Goal: Transaction & Acquisition: Purchase product/service

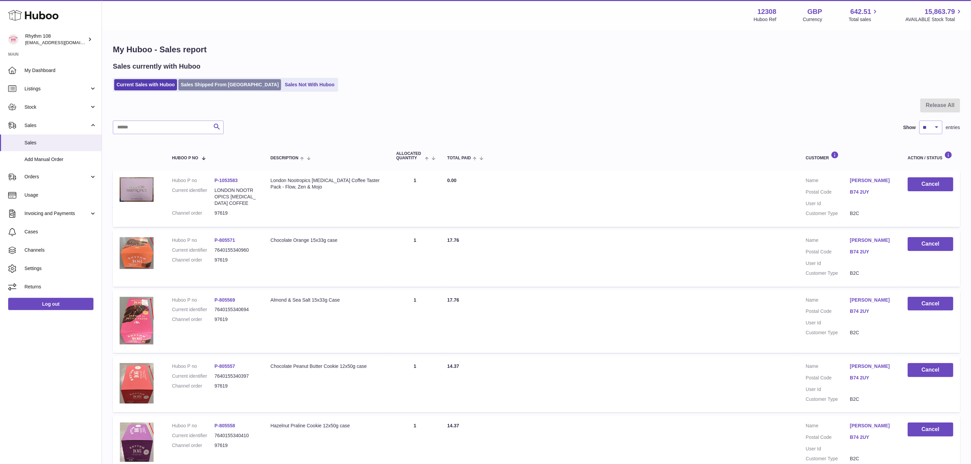
click at [188, 83] on link "Sales Shipped From [GEOGRAPHIC_DATA]" at bounding box center [229, 84] width 103 height 11
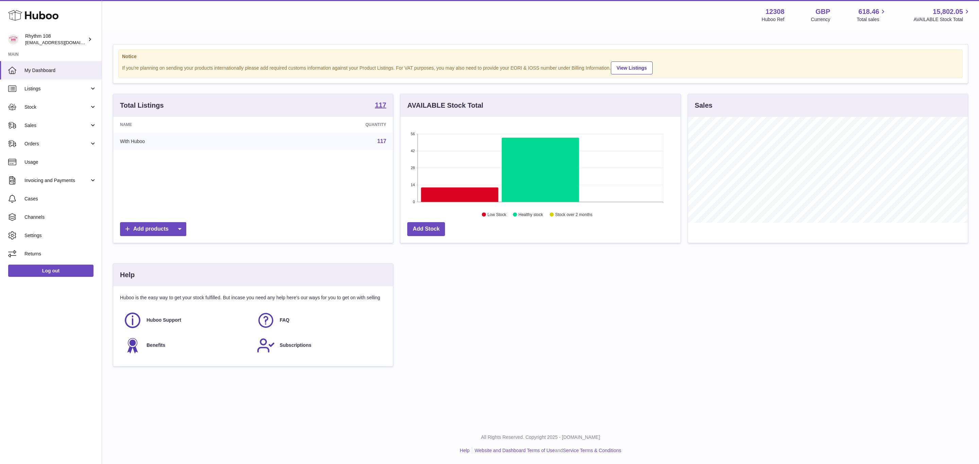
scroll to position [106, 279]
click at [40, 128] on span "Sales" at bounding box center [56, 125] width 65 height 6
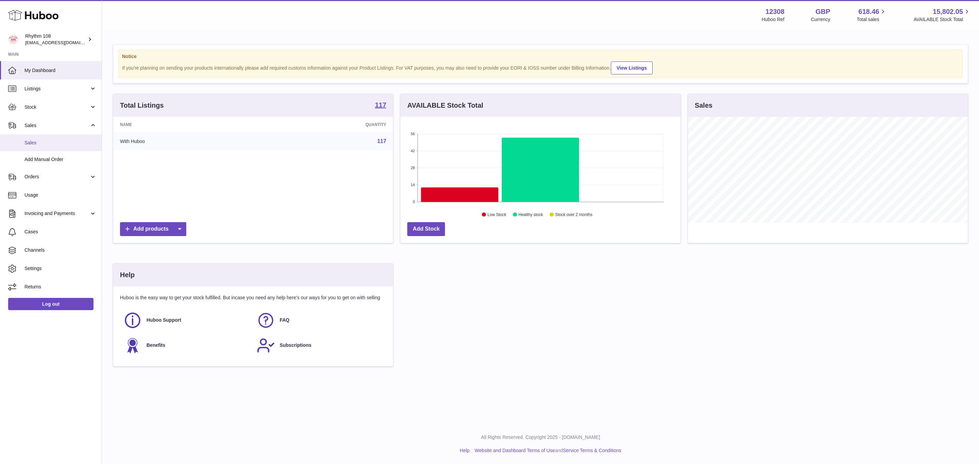
click at [37, 140] on span "Sales" at bounding box center [60, 143] width 72 height 6
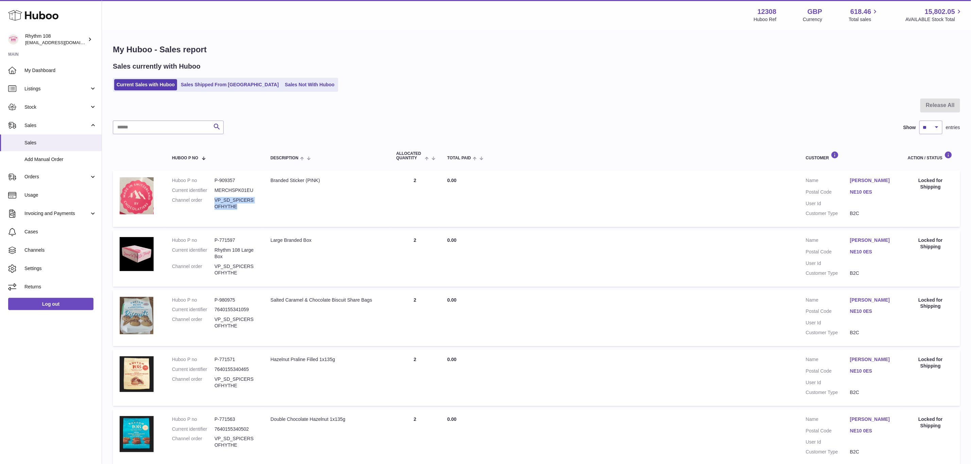
drag, startPoint x: 238, startPoint y: 207, endPoint x: 215, endPoint y: 201, distance: 23.6
click at [215, 201] on dd "VP_SD_SPICERSOFHYTHE" at bounding box center [235, 203] width 42 height 13
copy dd "VP_SD_SPICERSOFHYTHE"
click at [41, 230] on span "Cases" at bounding box center [60, 232] width 72 height 6
click at [30, 109] on span "Stock" at bounding box center [56, 107] width 65 height 6
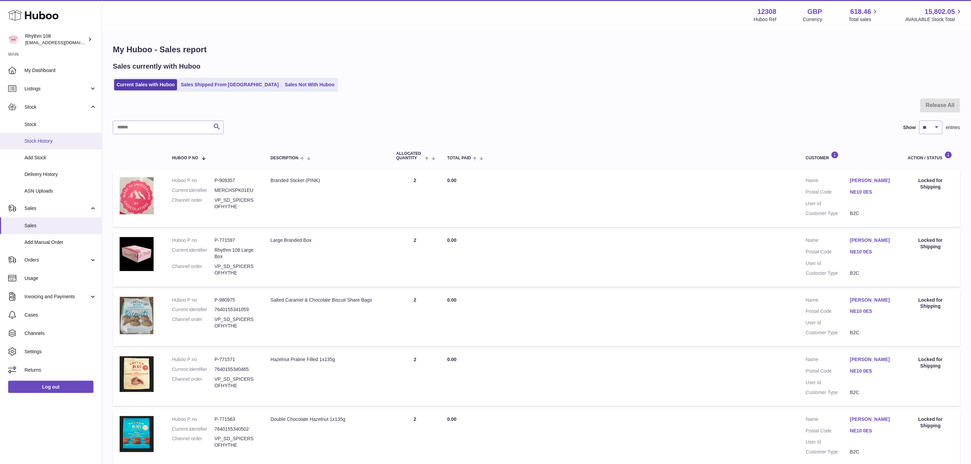
click at [38, 134] on link "Stock History" at bounding box center [51, 141] width 102 height 17
click at [39, 130] on link "Stock" at bounding box center [51, 124] width 102 height 17
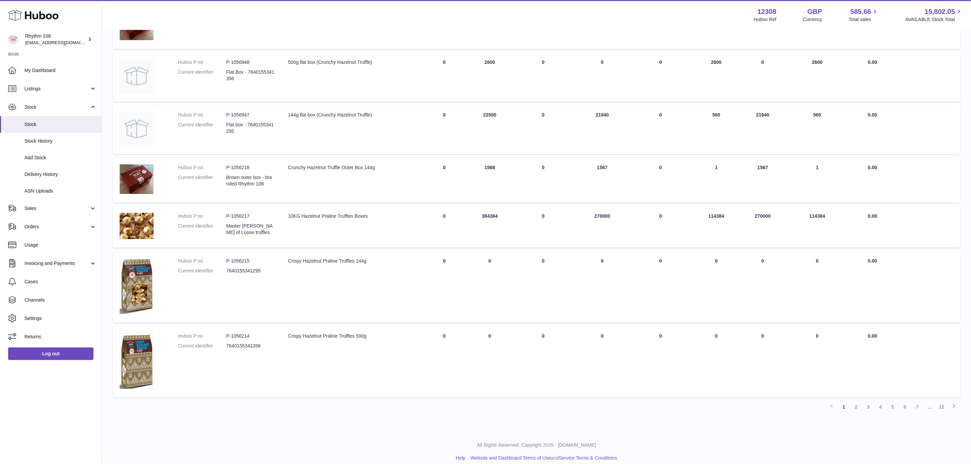
scroll to position [287, 0]
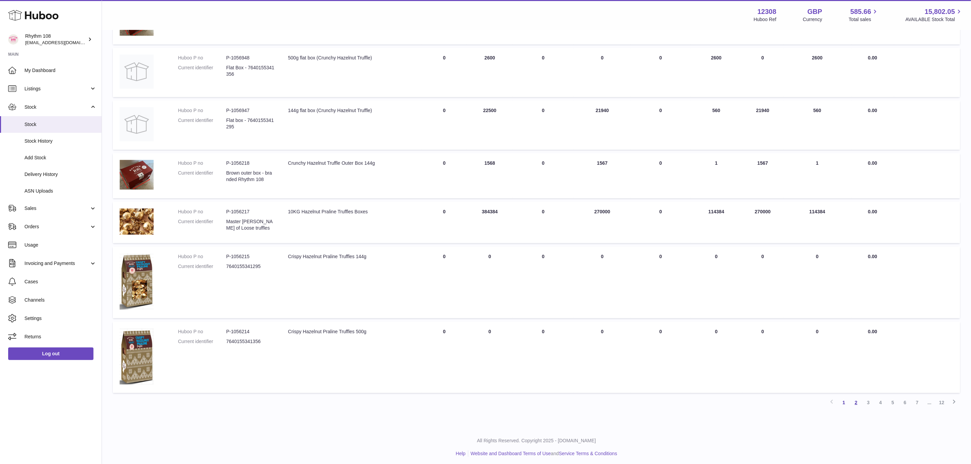
click at [857, 399] on link "2" at bounding box center [856, 403] width 12 height 12
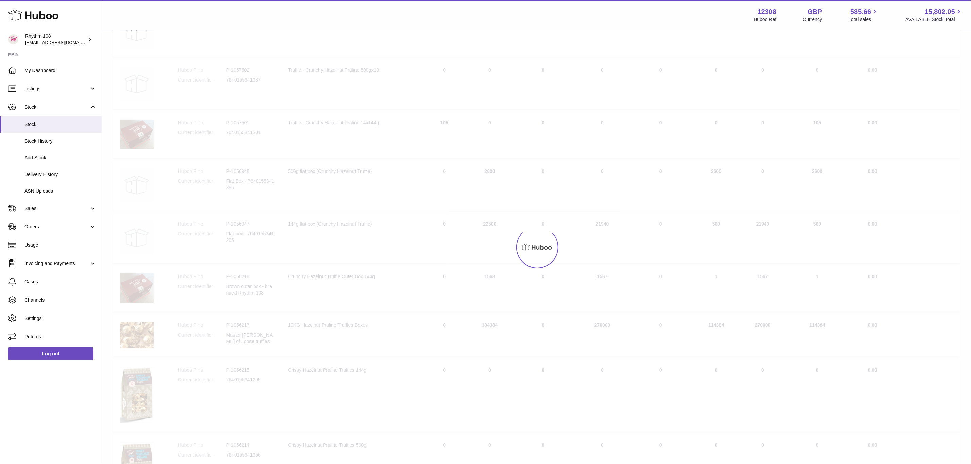
scroll to position [31, 0]
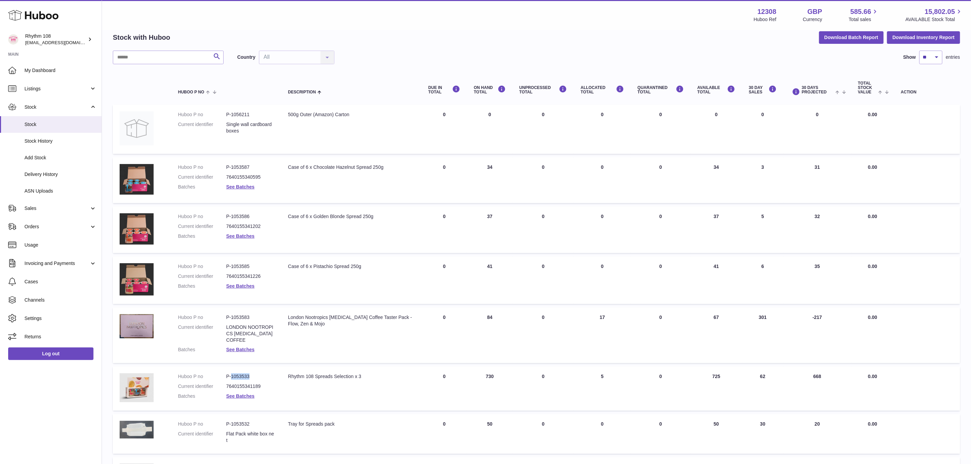
drag, startPoint x: 259, startPoint y: 376, endPoint x: 230, endPoint y: 373, distance: 28.7
click at [230, 374] on dd "P-1053533" at bounding box center [250, 377] width 48 height 6
copy dd "1053533"
click at [48, 188] on span "ASN Uploads" at bounding box center [60, 191] width 72 height 6
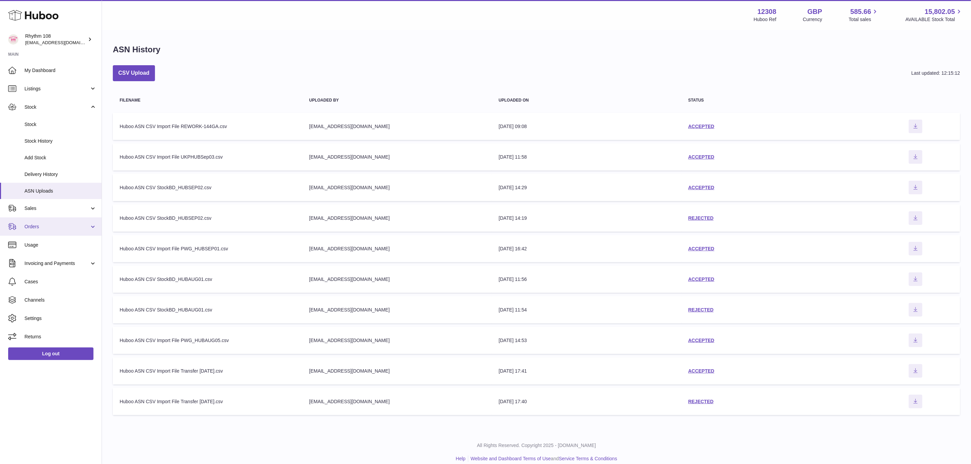
click at [40, 224] on span "Orders" at bounding box center [56, 227] width 65 height 6
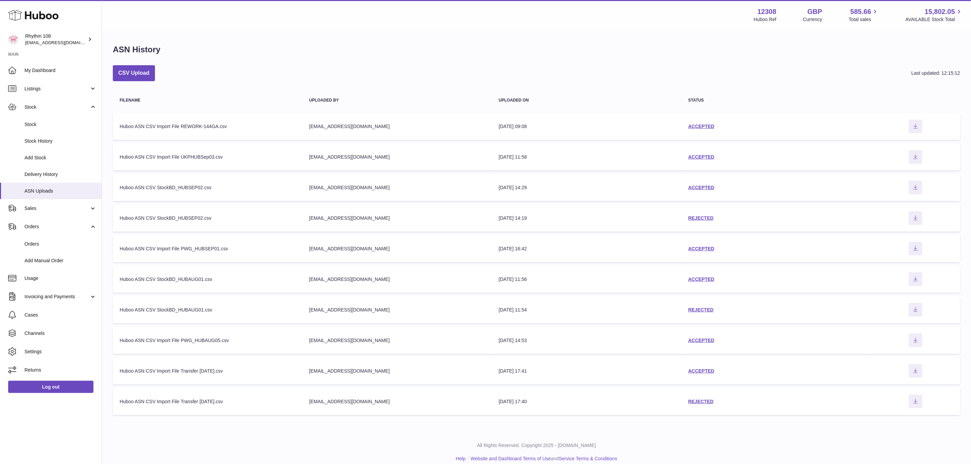
click at [187, 127] on div "Huboo ASN CSV Import File REWORK-144GA.csv" at bounding box center [208, 126] width 176 height 6
click at [694, 125] on link "ACCEPTED" at bounding box center [701, 126] width 26 height 5
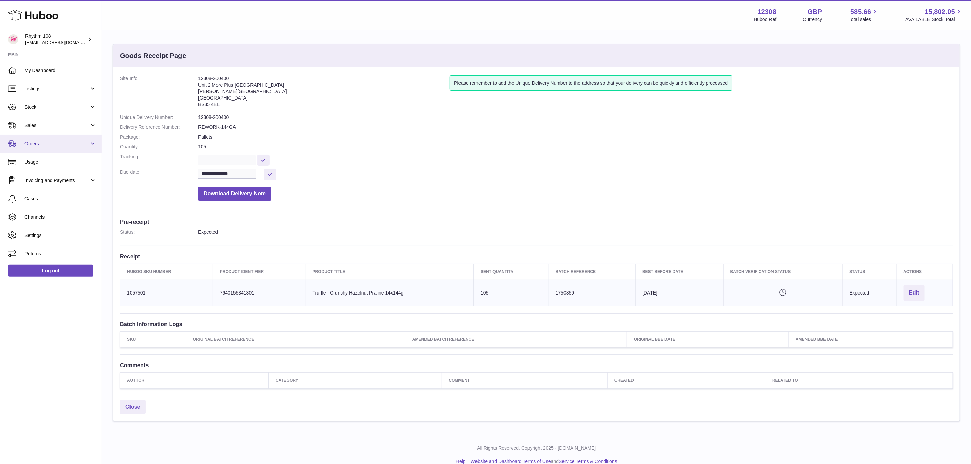
click at [23, 148] on link "Orders" at bounding box center [51, 144] width 102 height 18
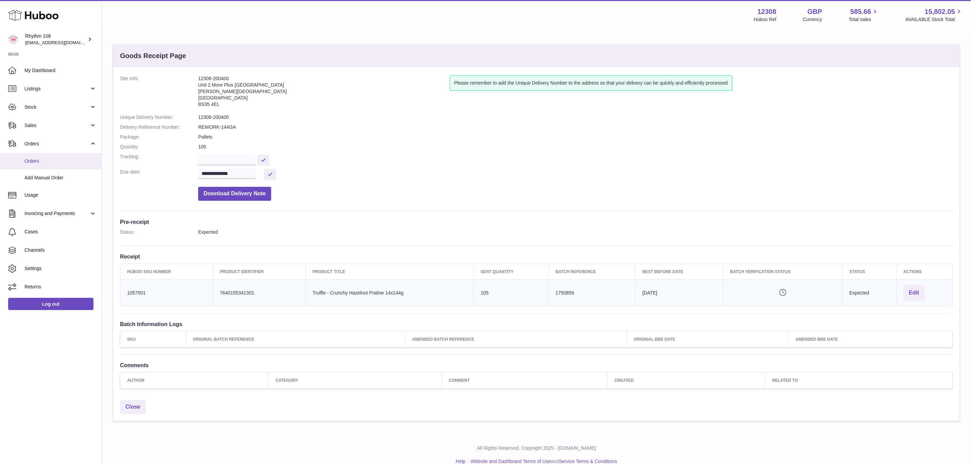
click at [29, 163] on span "Orders" at bounding box center [60, 161] width 72 height 6
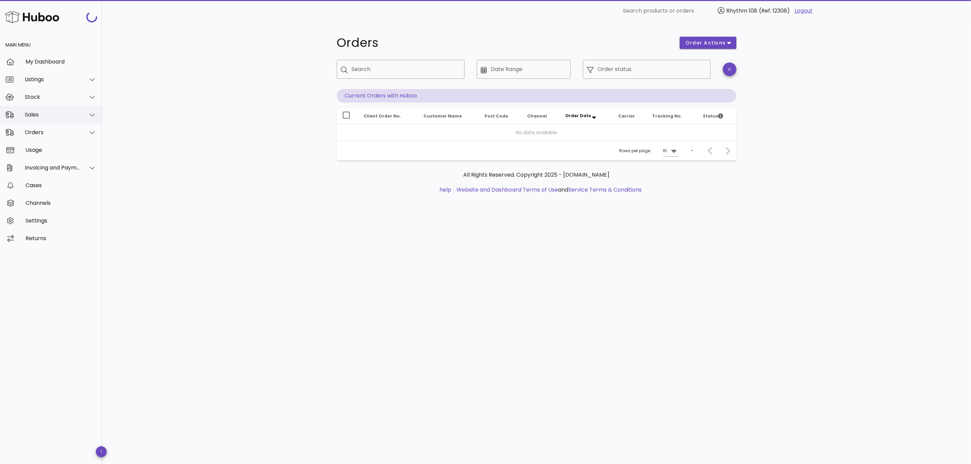
click at [35, 111] on div "Sales" at bounding box center [52, 114] width 55 height 6
click at [40, 152] on div "Add Manual Order" at bounding box center [60, 148] width 72 height 15
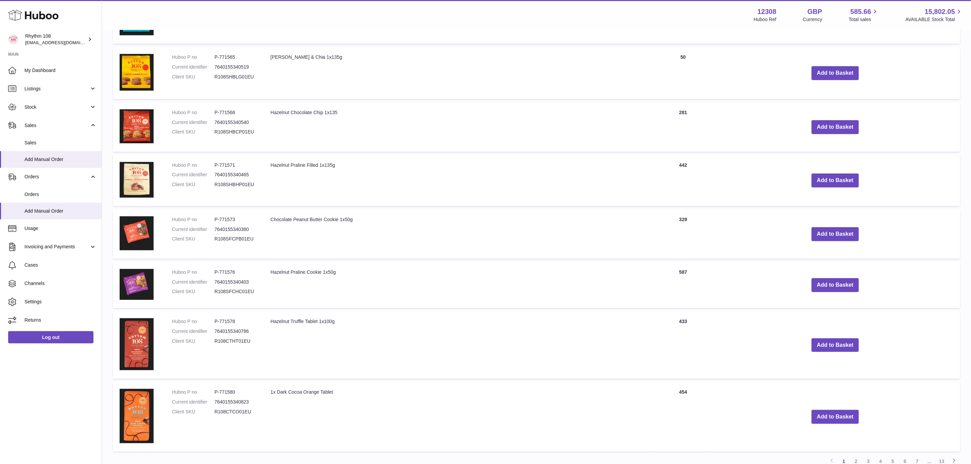
scroll to position [357, 0]
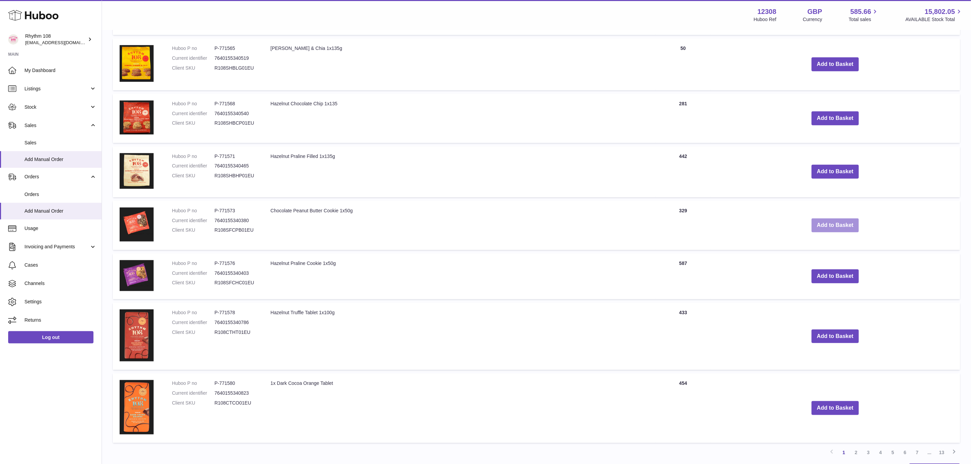
click at [822, 222] on button "Add to Basket" at bounding box center [836, 226] width 48 height 14
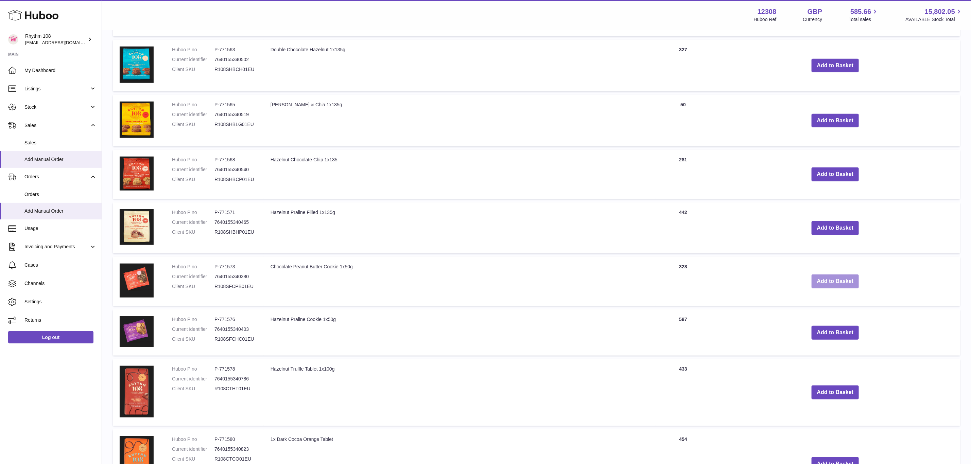
scroll to position [413, 0]
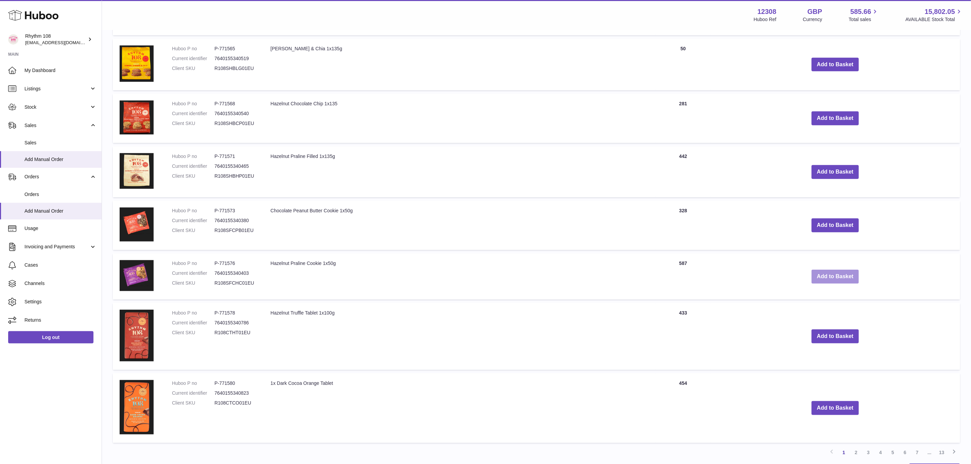
click at [832, 270] on button "Add to Basket" at bounding box center [836, 277] width 48 height 14
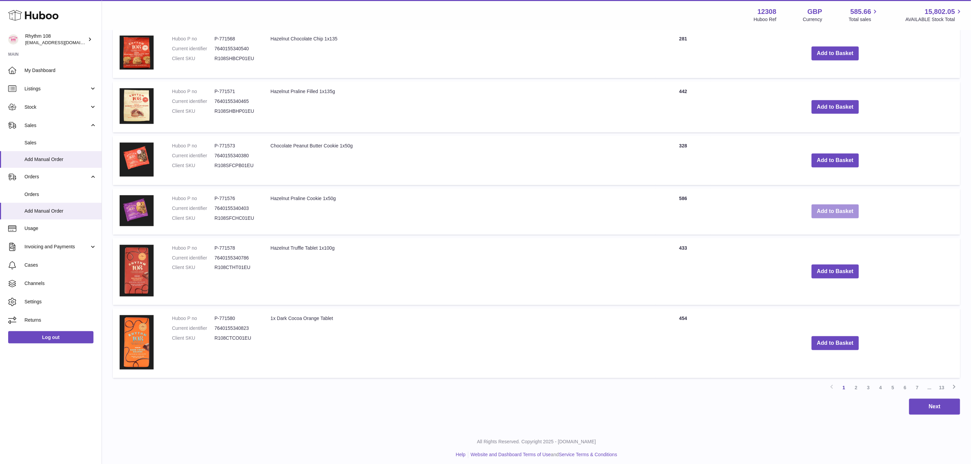
scroll to position [528, 0]
click at [843, 270] on button "Add to Basket" at bounding box center [836, 271] width 48 height 14
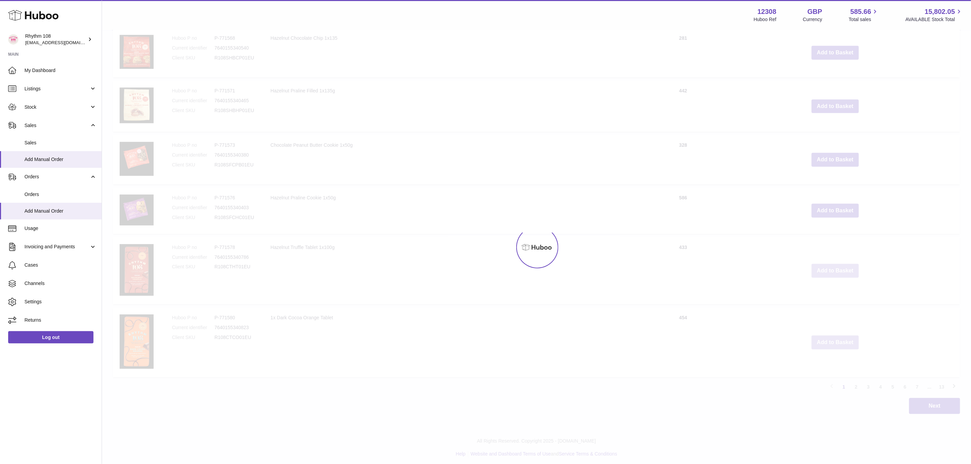
scroll to position [599, 0]
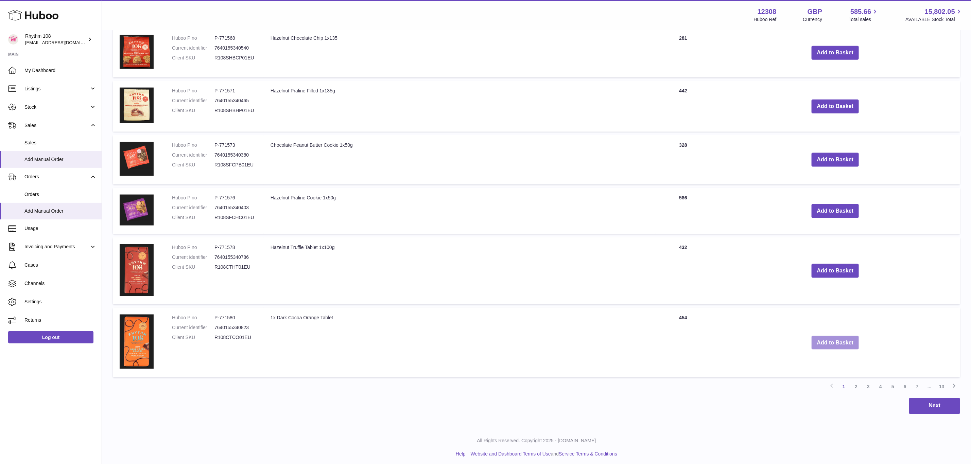
click at [841, 341] on button "Add to Basket" at bounding box center [836, 343] width 48 height 14
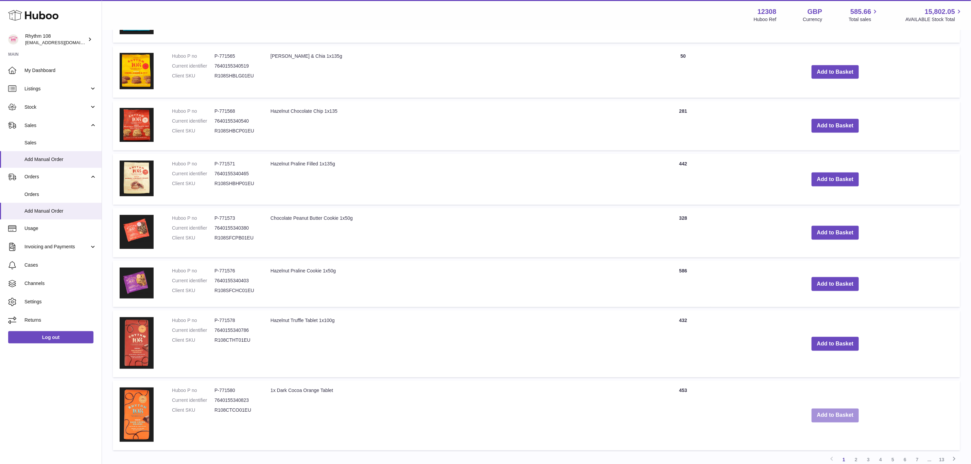
scroll to position [671, 0]
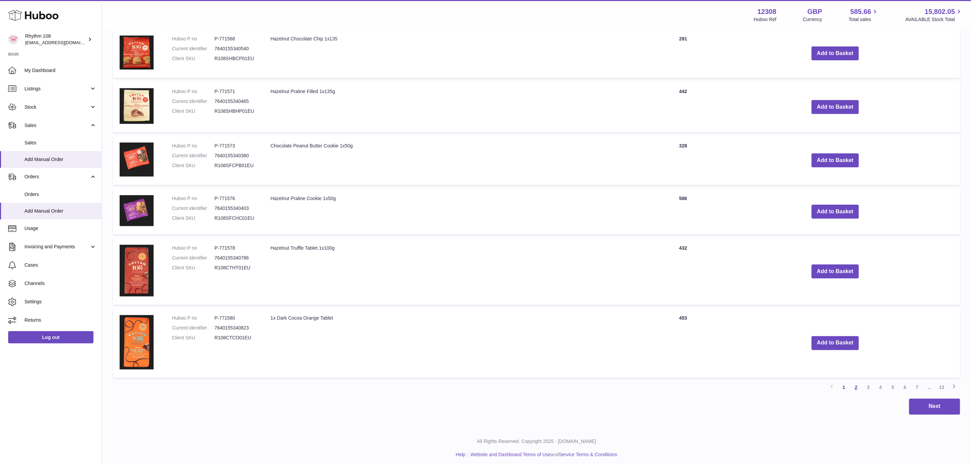
click at [858, 384] on link "2" at bounding box center [856, 388] width 12 height 12
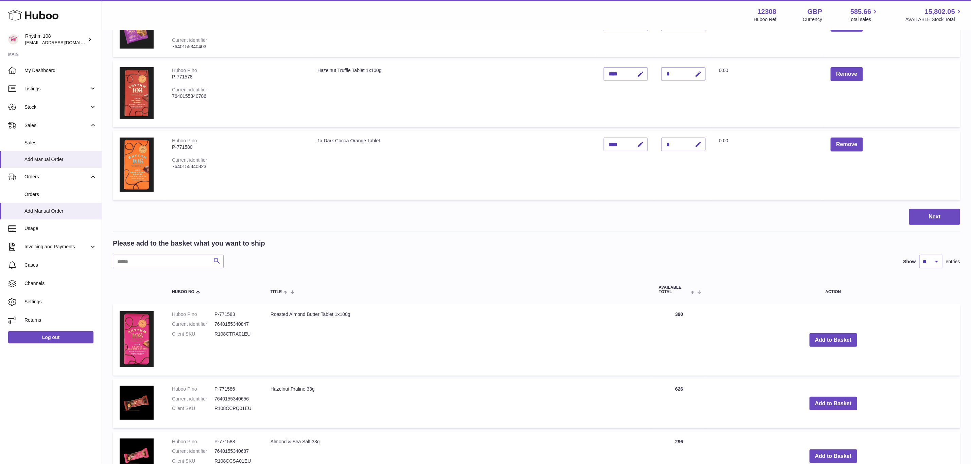
scroll to position [184, 0]
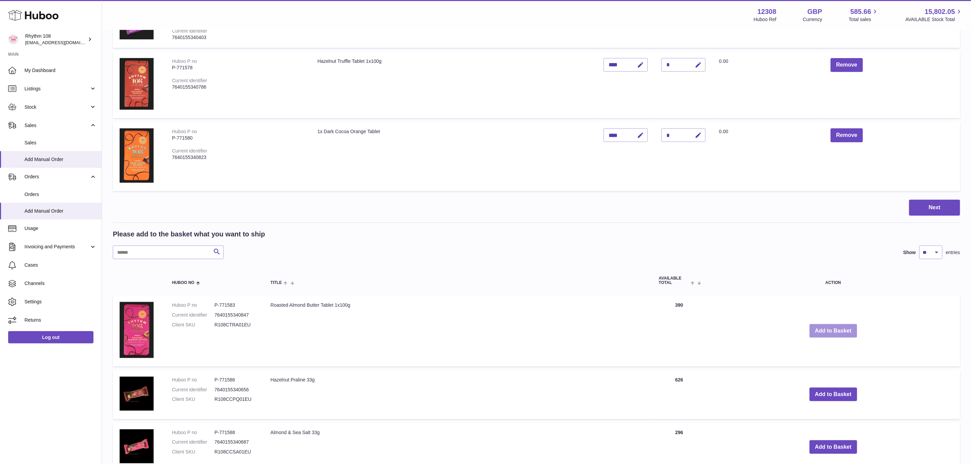
click at [842, 327] on button "Add to Basket" at bounding box center [834, 331] width 48 height 14
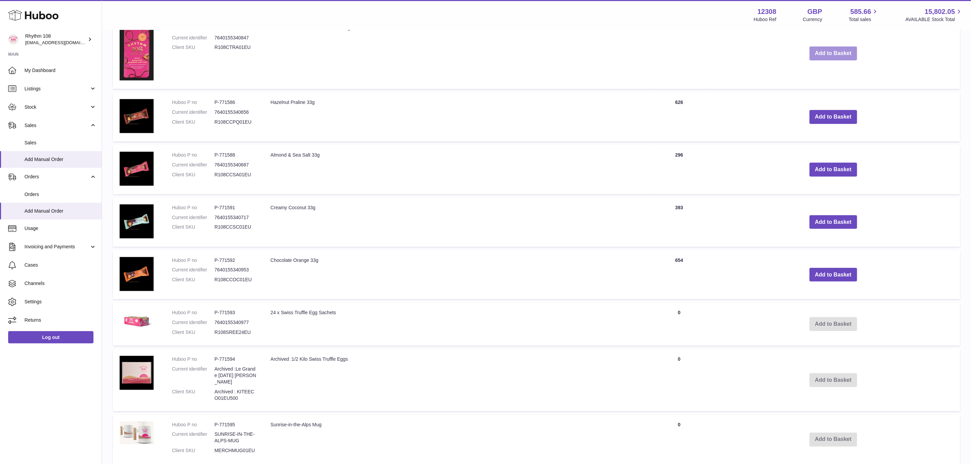
scroll to position [540, 0]
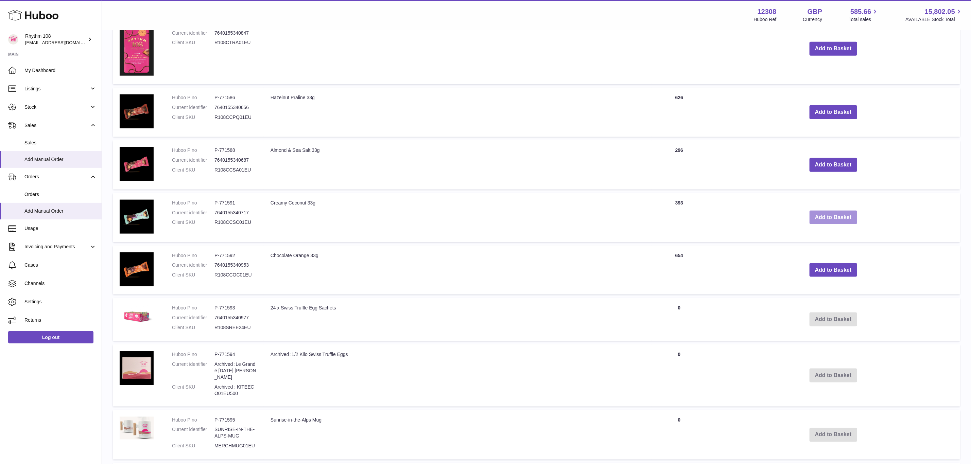
click at [847, 217] on button "Add to Basket" at bounding box center [834, 218] width 48 height 14
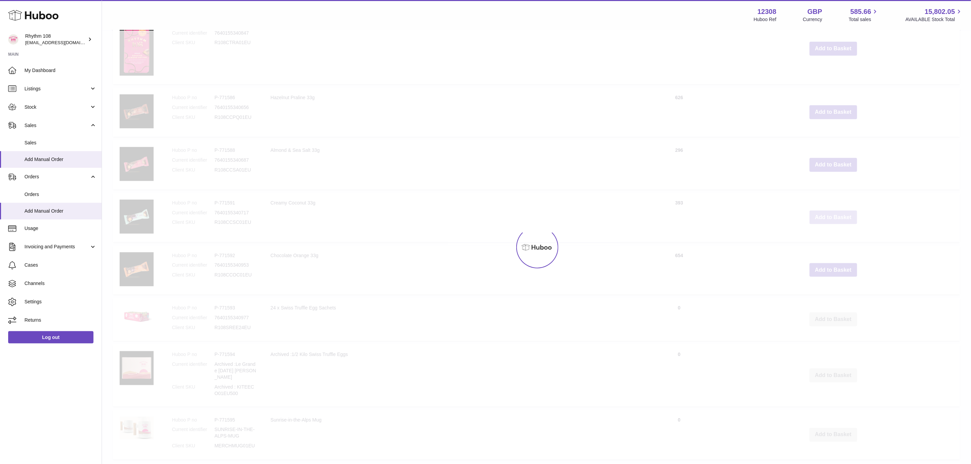
scroll to position [593, 0]
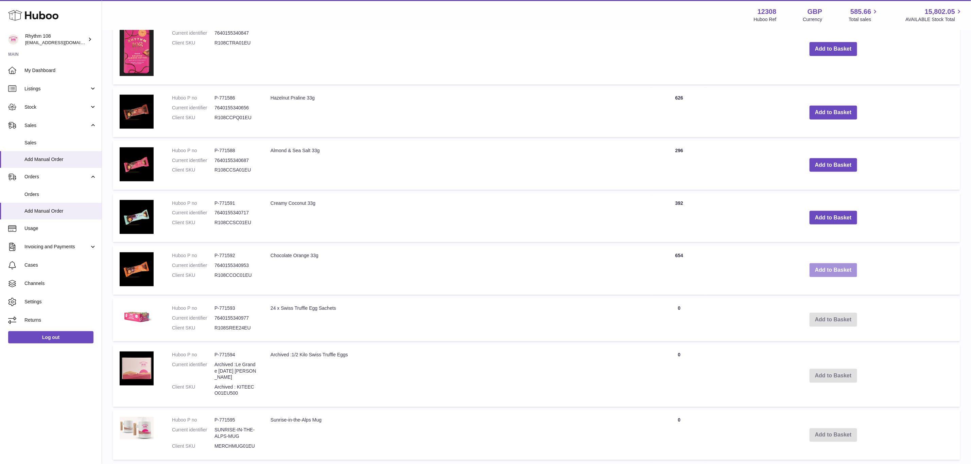
click at [837, 265] on button "Add to Basket" at bounding box center [834, 270] width 48 height 14
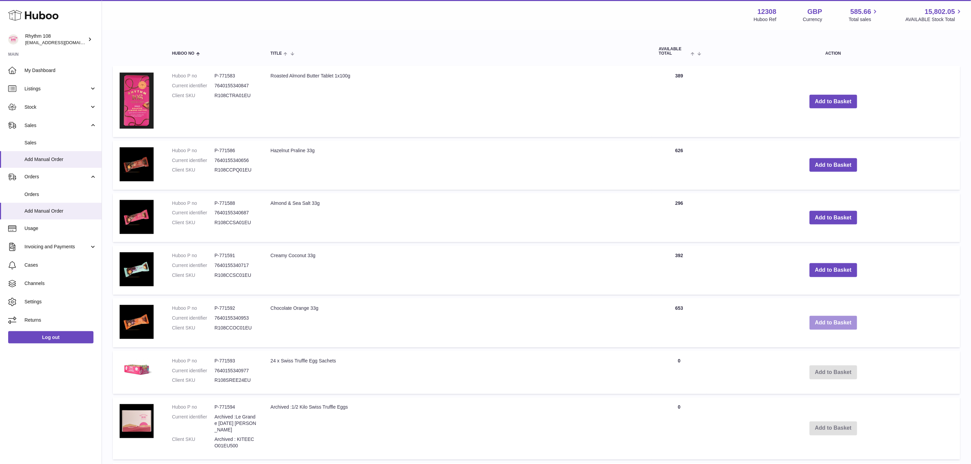
scroll to position [646, 0]
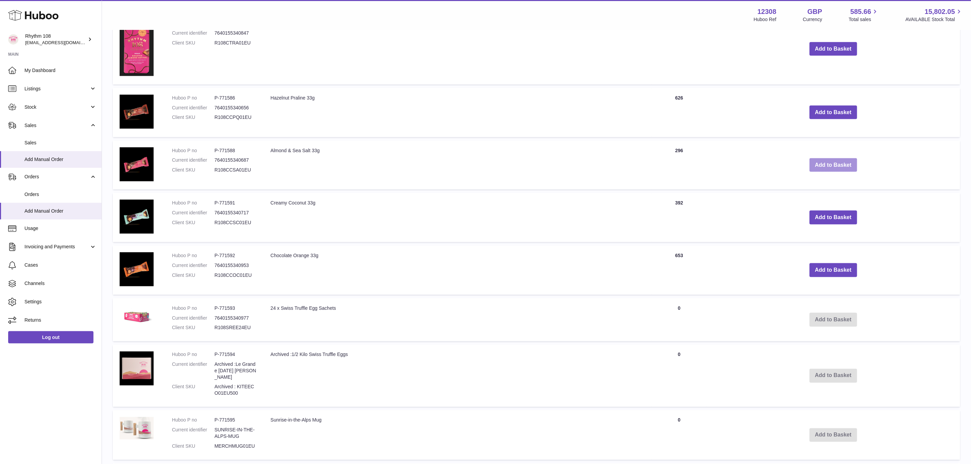
click at [831, 164] on button "Add to Basket" at bounding box center [834, 165] width 48 height 14
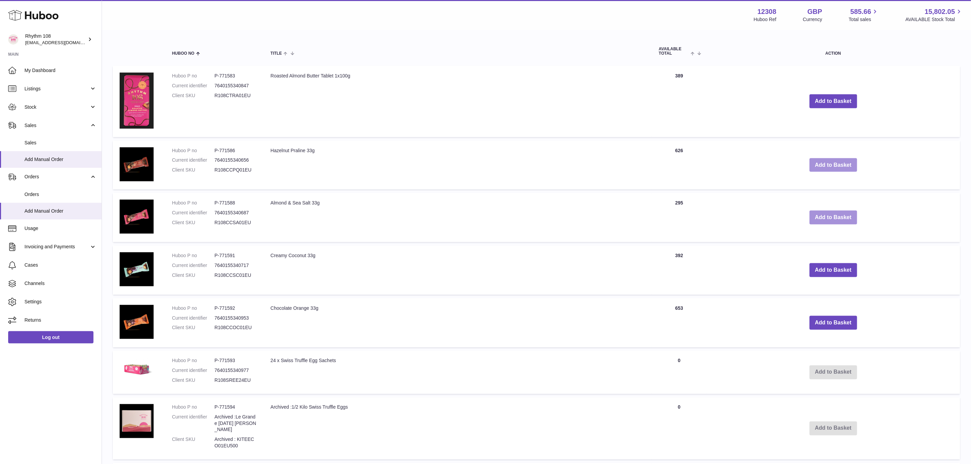
scroll to position [698, 0]
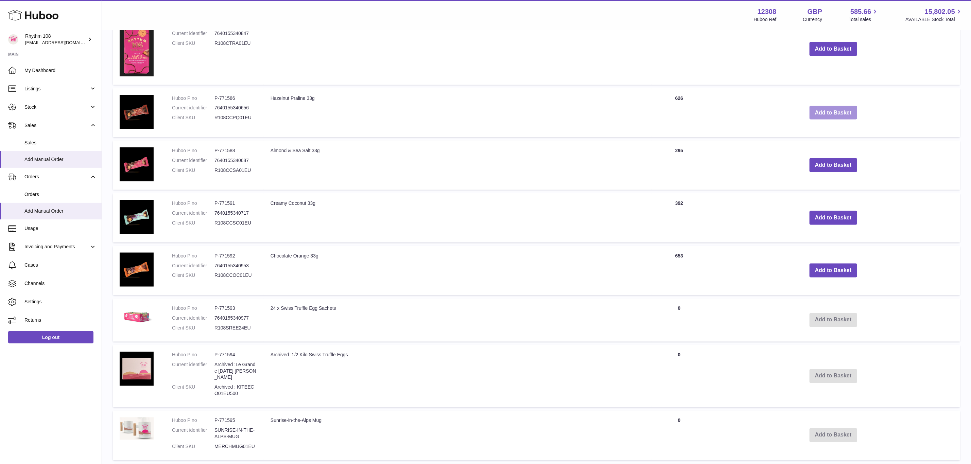
click at [844, 110] on button "Add to Basket" at bounding box center [834, 113] width 48 height 14
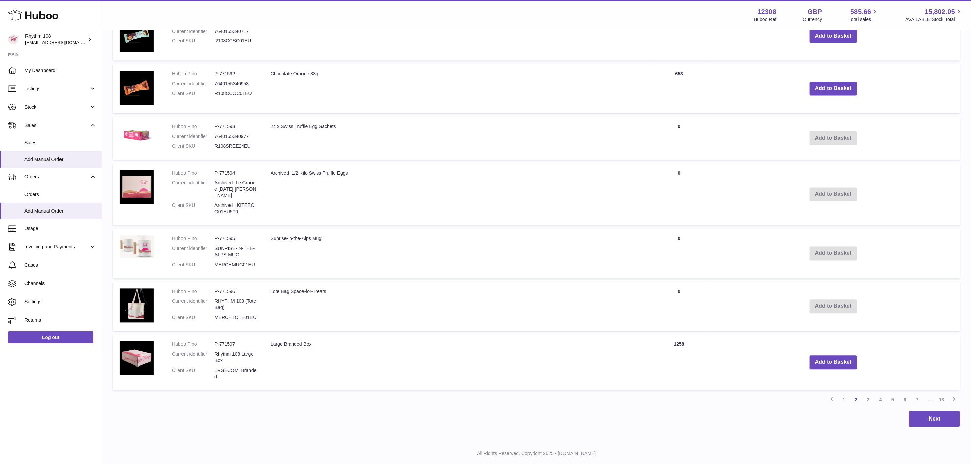
scroll to position [937, 0]
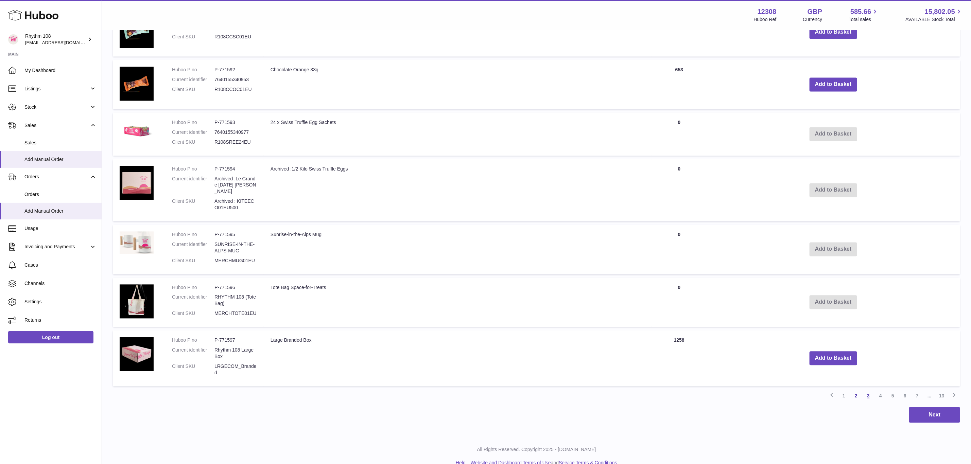
click at [867, 390] on link "3" at bounding box center [868, 396] width 12 height 12
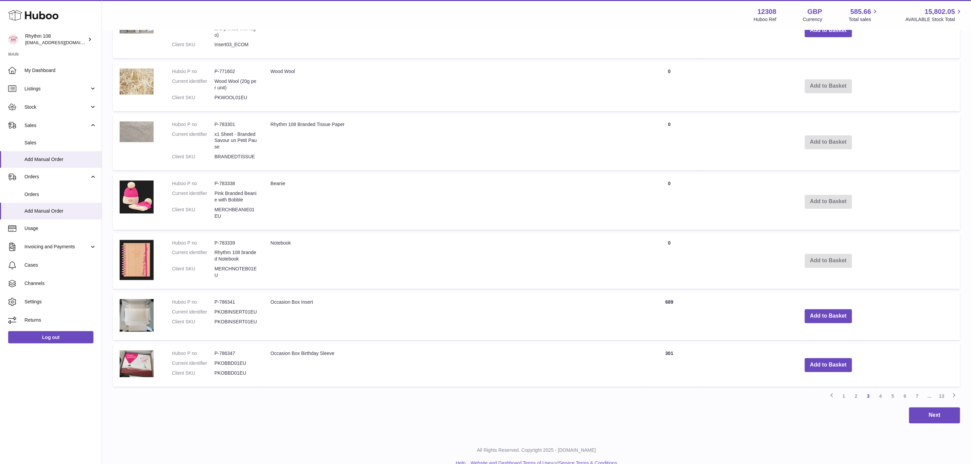
scroll to position [939, 0]
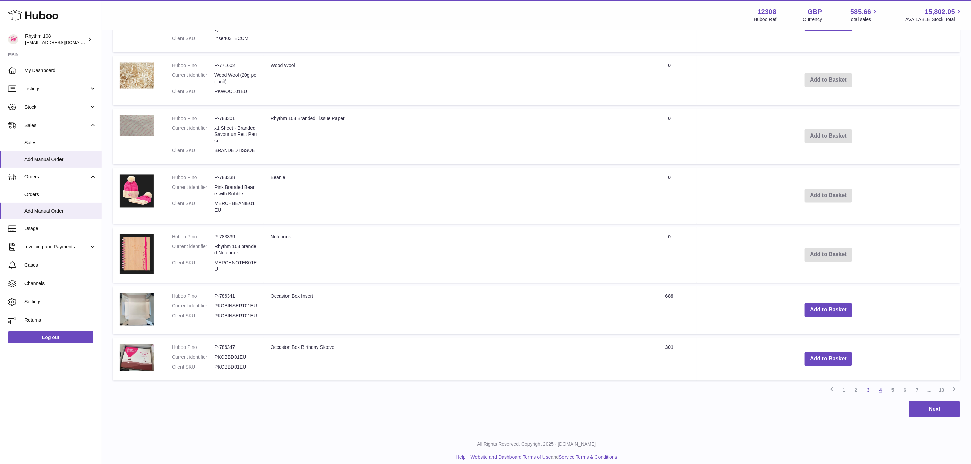
click at [880, 384] on link "4" at bounding box center [881, 390] width 12 height 12
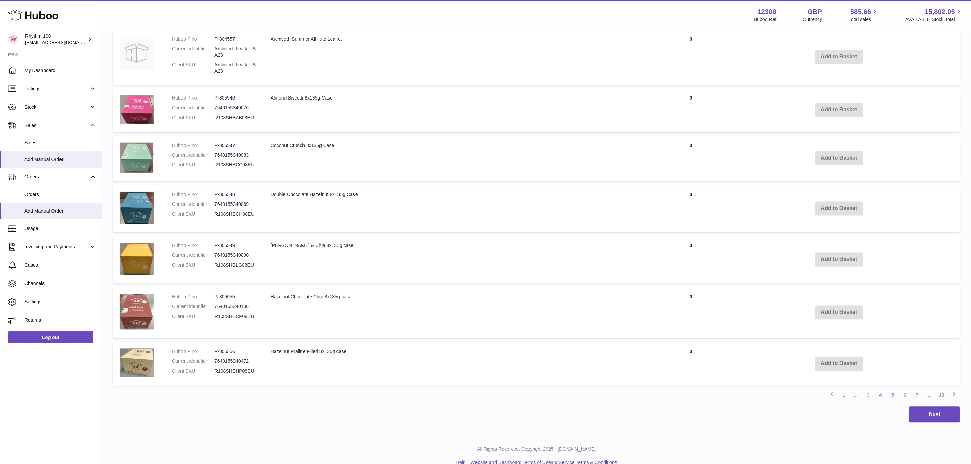
scroll to position [911, 0]
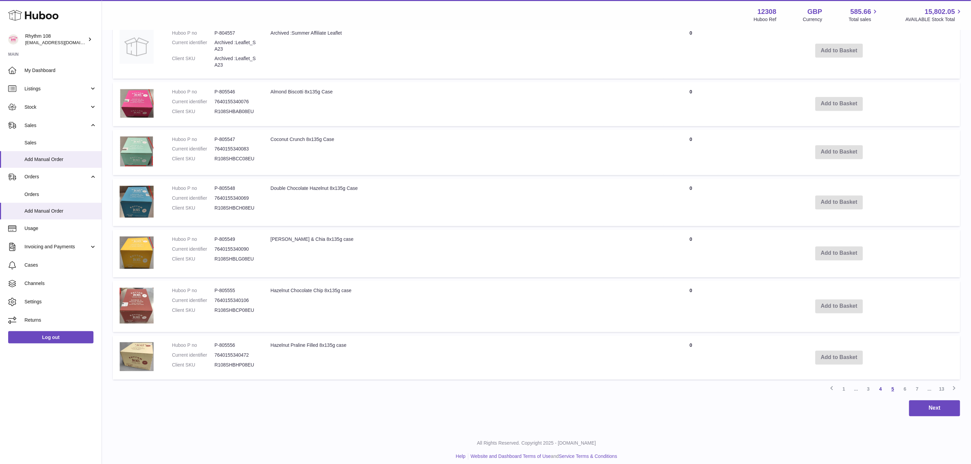
click at [895, 384] on link "5" at bounding box center [893, 389] width 12 height 12
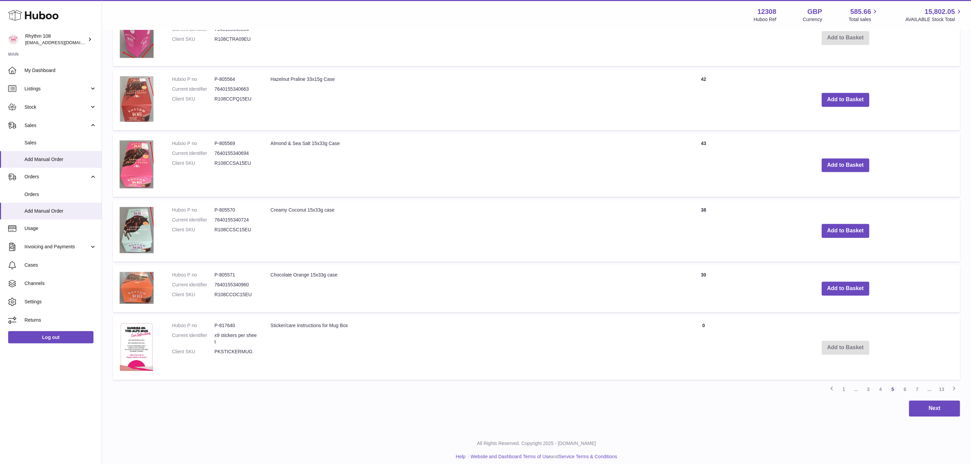
scroll to position [1013, 0]
click at [903, 383] on link "6" at bounding box center [905, 389] width 12 height 12
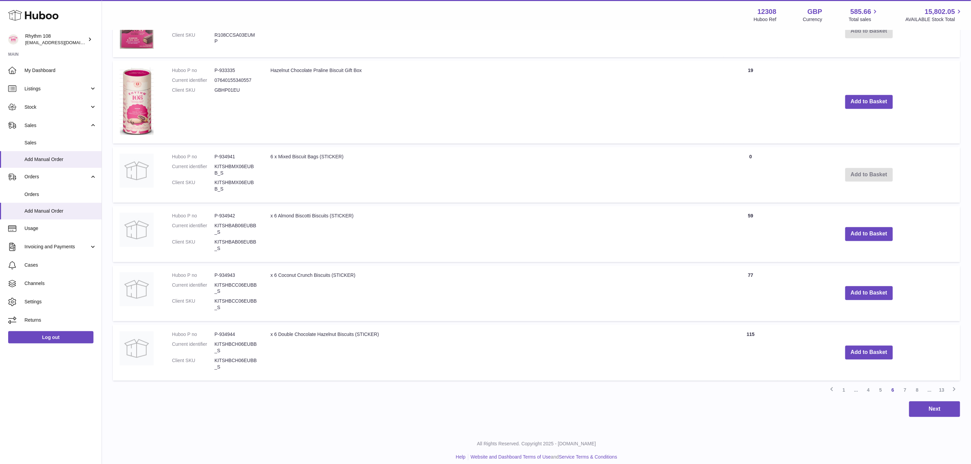
scroll to position [962, 0]
click at [905, 385] on link "7" at bounding box center [905, 390] width 12 height 12
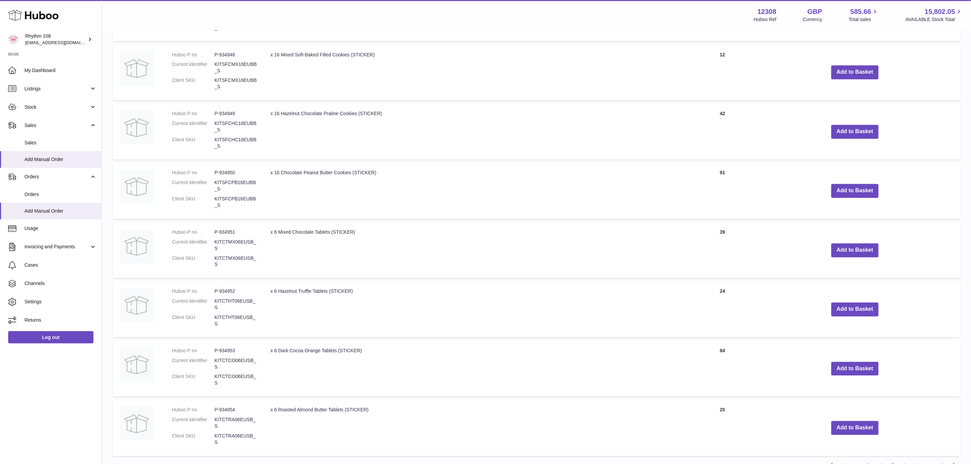
scroll to position [972, 0]
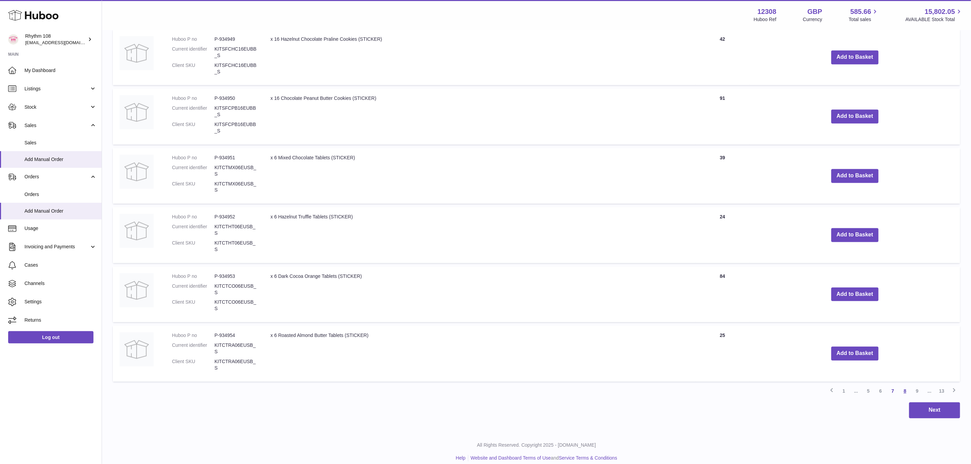
click at [908, 385] on link "8" at bounding box center [905, 391] width 12 height 12
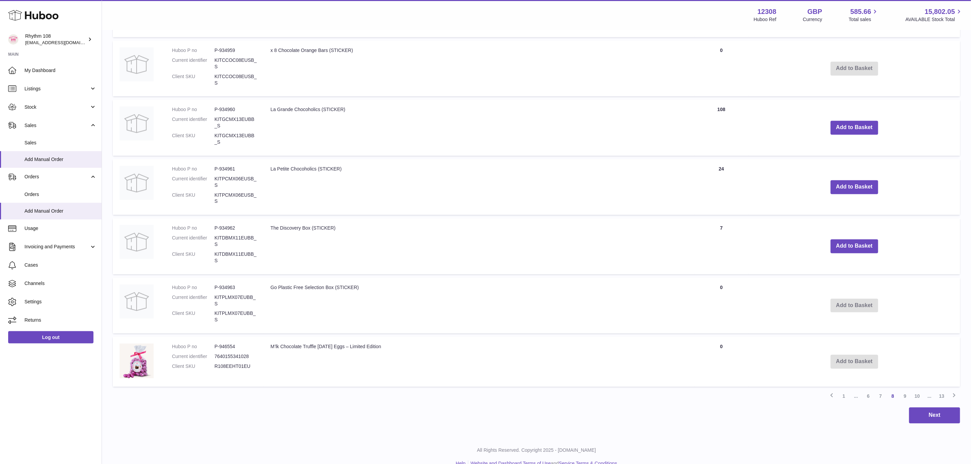
scroll to position [967, 0]
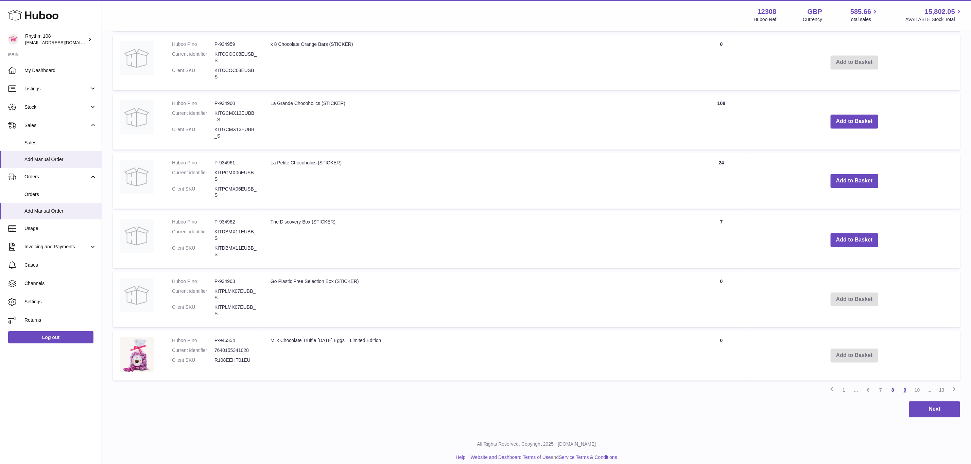
click at [907, 384] on link "9" at bounding box center [905, 390] width 12 height 12
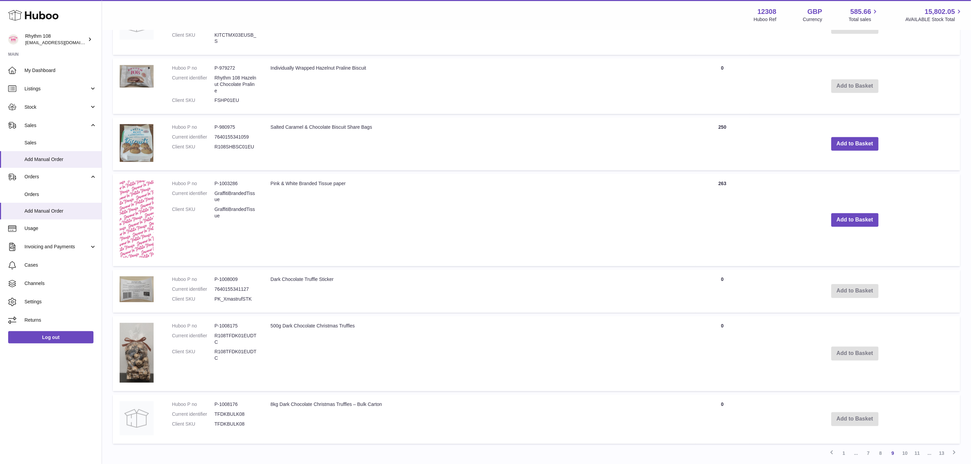
scroll to position [948, 0]
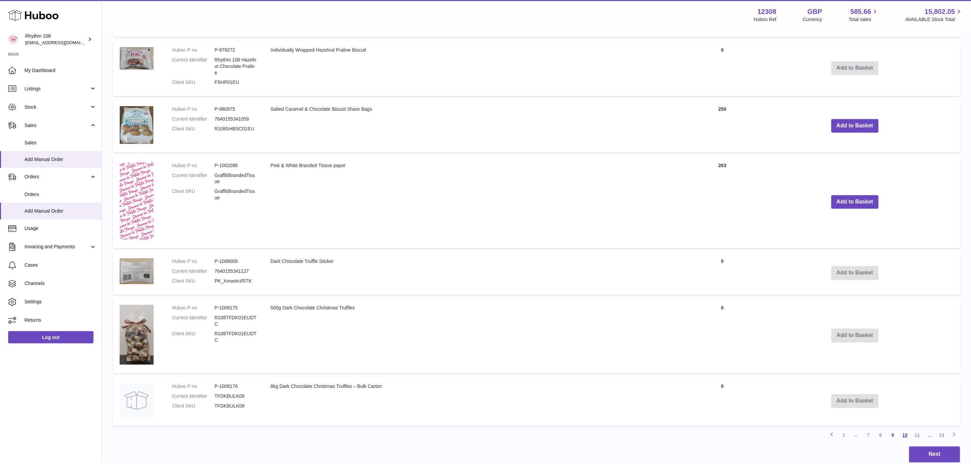
click at [907, 430] on link "10" at bounding box center [905, 436] width 12 height 12
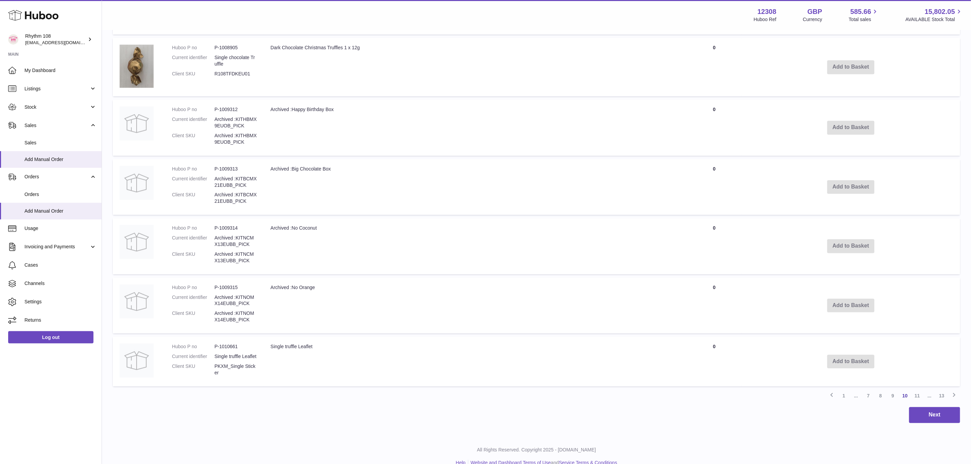
scroll to position [1005, 0]
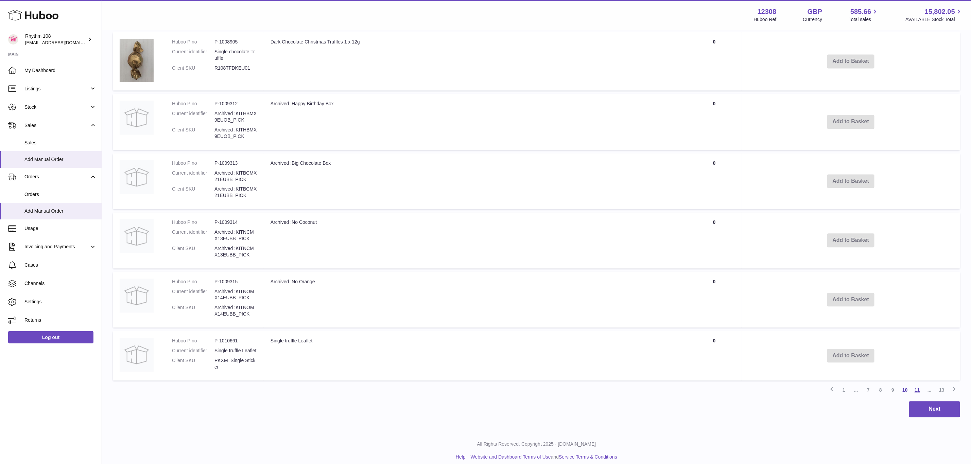
click at [916, 384] on link "11" at bounding box center [917, 390] width 12 height 12
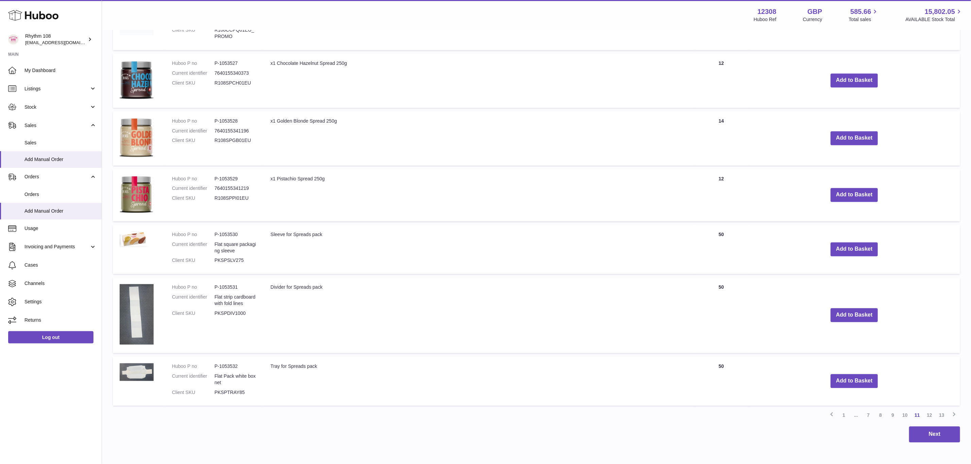
scroll to position [974, 0]
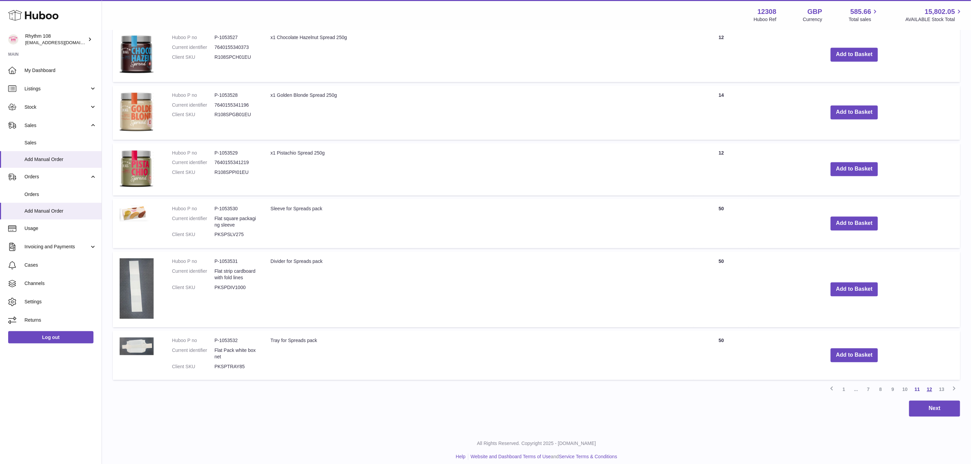
click at [929, 386] on link "12" at bounding box center [930, 389] width 12 height 12
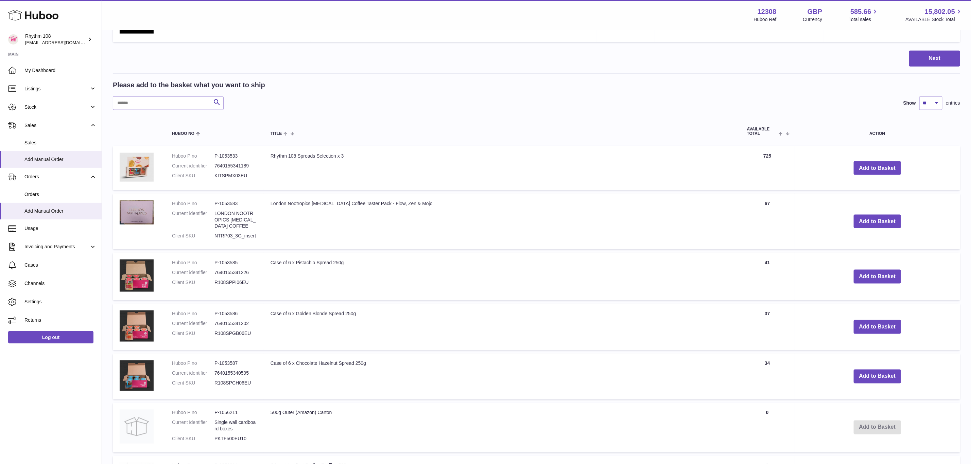
scroll to position [642, 0]
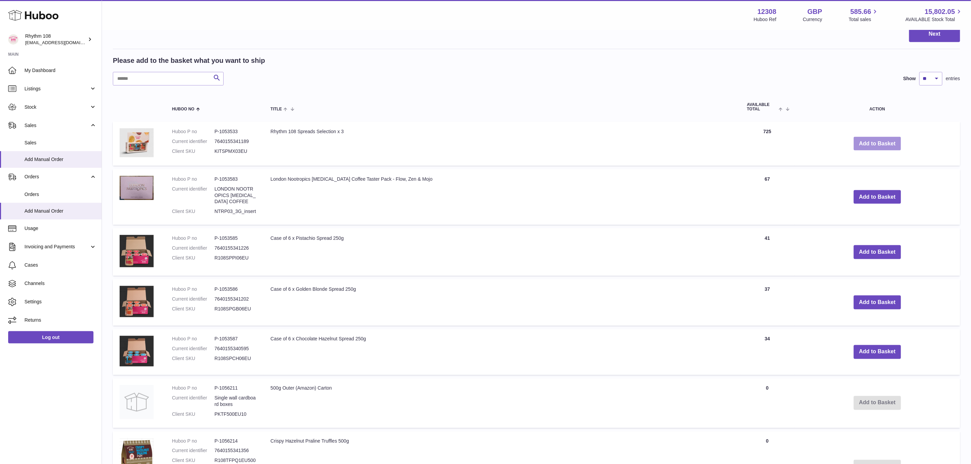
click at [866, 141] on button "Add to Basket" at bounding box center [878, 144] width 48 height 14
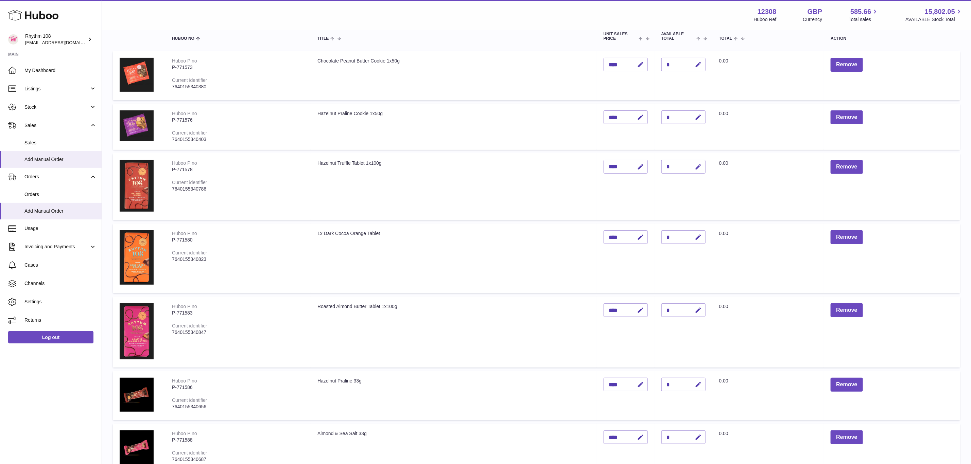
scroll to position [31, 0]
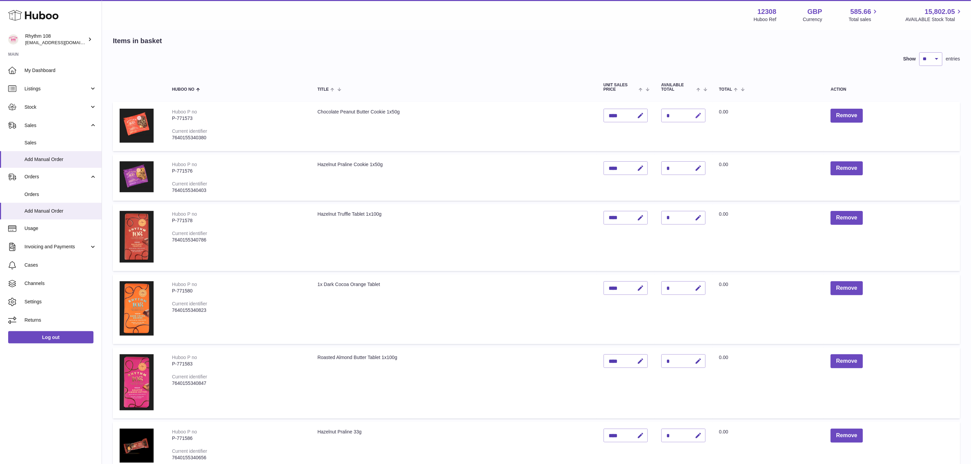
click at [697, 117] on icon "button" at bounding box center [698, 115] width 7 height 7
drag, startPoint x: 673, startPoint y: 115, endPoint x: 659, endPoint y: 112, distance: 14.8
click at [659, 112] on td "Quantity *" at bounding box center [684, 126] width 58 height 49
type input "*"
click at [670, 162] on div "*" at bounding box center [684, 168] width 44 height 14
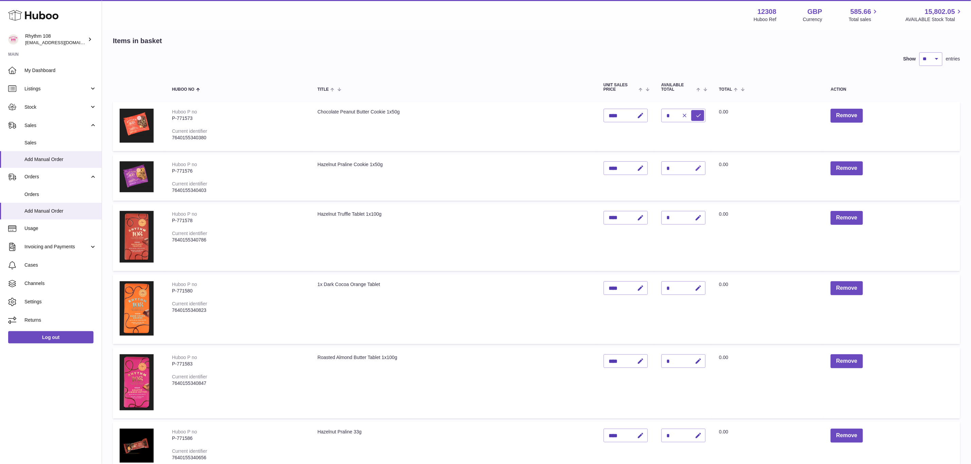
click at [699, 165] on icon "button" at bounding box center [698, 168] width 7 height 7
drag, startPoint x: 669, startPoint y: 165, endPoint x: 657, endPoint y: 165, distance: 12.3
click at [657, 165] on td "Quantity *" at bounding box center [684, 178] width 58 height 46
type input "*"
click at [694, 167] on button "submit" at bounding box center [697, 168] width 13 height 11
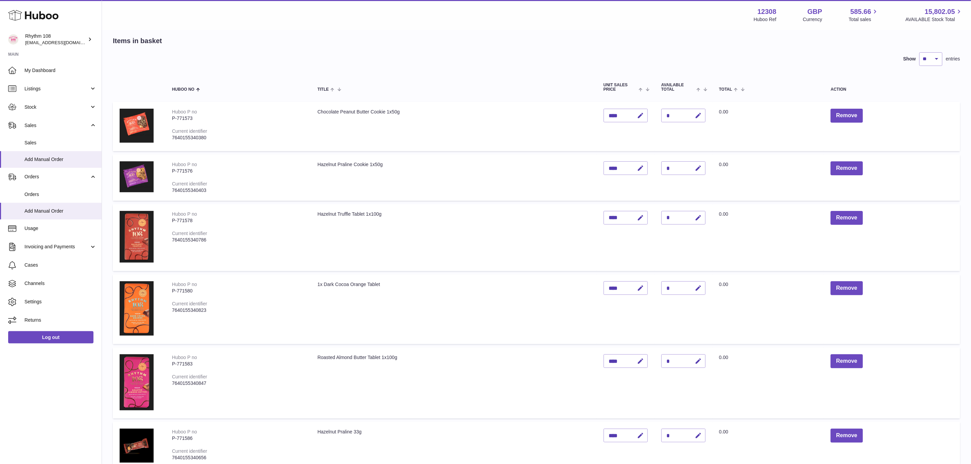
drag, startPoint x: 678, startPoint y: 115, endPoint x: 660, endPoint y: 115, distance: 18.0
click at [660, 115] on td "Quantity *" at bounding box center [684, 126] width 58 height 49
click at [684, 127] on td "Quantity *" at bounding box center [684, 126] width 58 height 49
click at [678, 115] on div "*" at bounding box center [684, 116] width 44 height 14
click at [668, 113] on div "*" at bounding box center [684, 116] width 44 height 14
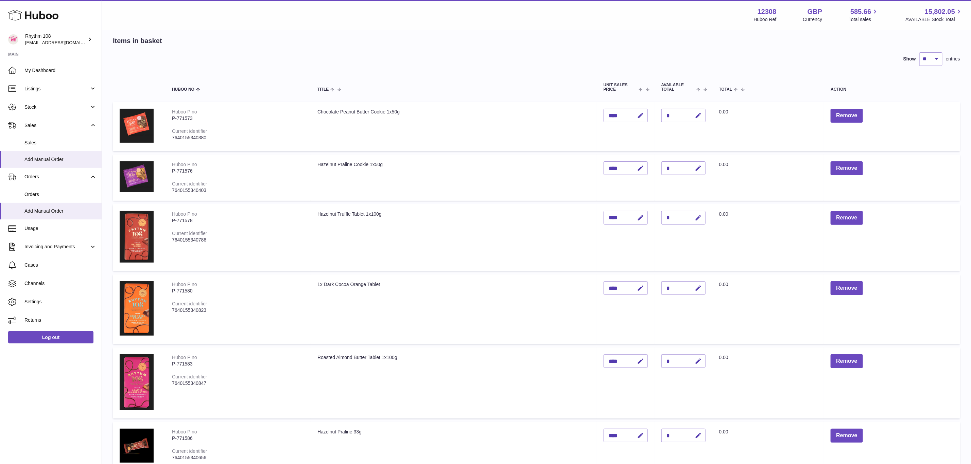
click at [672, 113] on div "*" at bounding box center [684, 116] width 44 height 14
click at [685, 136] on td "Quantity *" at bounding box center [684, 126] width 58 height 49
drag, startPoint x: 662, startPoint y: 104, endPoint x: 665, endPoint y: 118, distance: 14.5
click at [662, 105] on td "Quantity *" at bounding box center [684, 126] width 58 height 49
click at [665, 118] on div "*" at bounding box center [684, 116] width 44 height 14
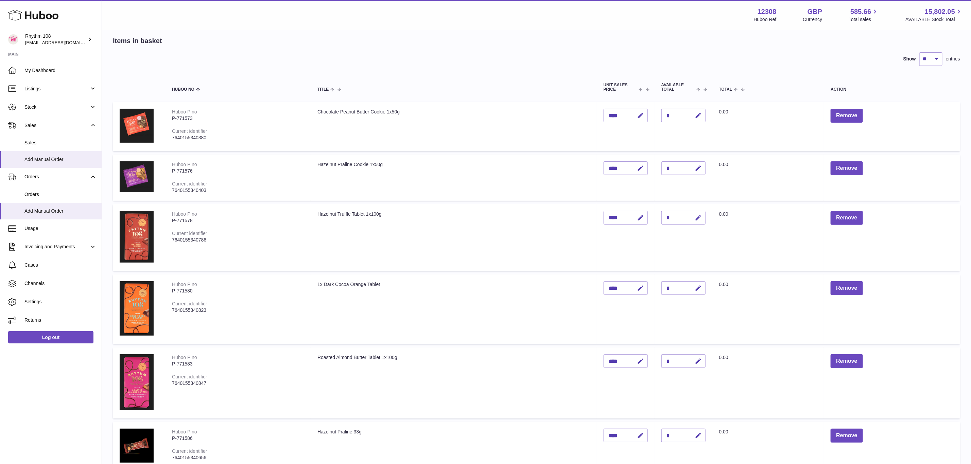
click at [665, 117] on div "*" at bounding box center [684, 116] width 44 height 14
click at [672, 201] on table "Huboo no Title Unit Sales Price AVAILABLE Total Total Action Huboo P no P-77157…" at bounding box center [536, 378] width 847 height 610
click at [675, 166] on div "*" at bounding box center [684, 168] width 44 height 14
click at [668, 117] on div "*" at bounding box center [684, 116] width 44 height 14
click at [668, 114] on div "*" at bounding box center [684, 116] width 44 height 14
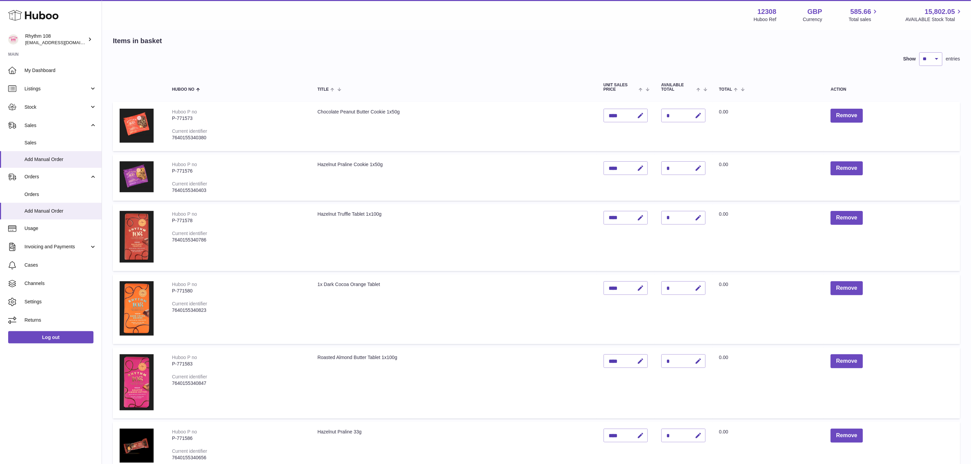
click at [233, 139] on div "7640155340380" at bounding box center [238, 138] width 132 height 6
click at [670, 113] on div "*" at bounding box center [684, 116] width 44 height 14
click at [667, 113] on div "*" at bounding box center [684, 116] width 44 height 14
click at [672, 164] on div "*" at bounding box center [684, 168] width 44 height 14
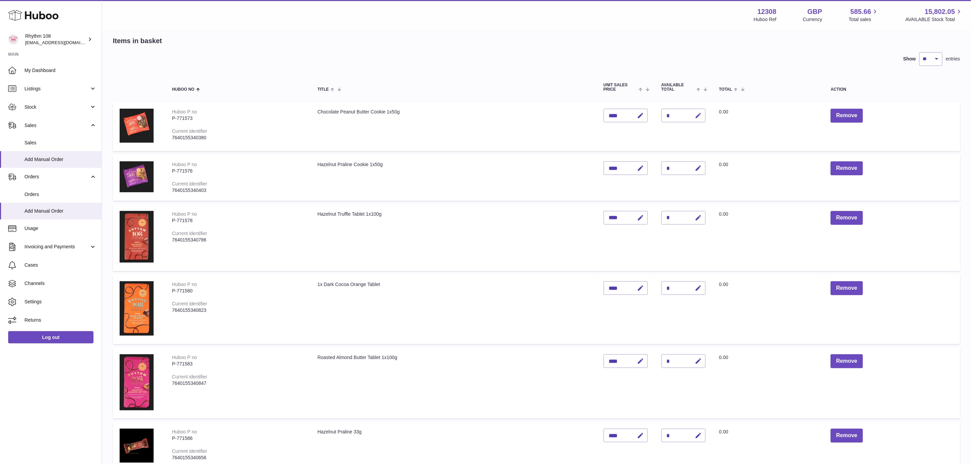
click at [697, 116] on icon "button" at bounding box center [698, 115] width 7 height 7
click at [657, 115] on td "Quantity *" at bounding box center [684, 126] width 58 height 49
click at [668, 111] on input "*" at bounding box center [684, 116] width 44 height 14
drag, startPoint x: 672, startPoint y: 112, endPoint x: 660, endPoint y: 112, distance: 11.9
click at [660, 112] on td "Quantity *" at bounding box center [684, 126] width 58 height 49
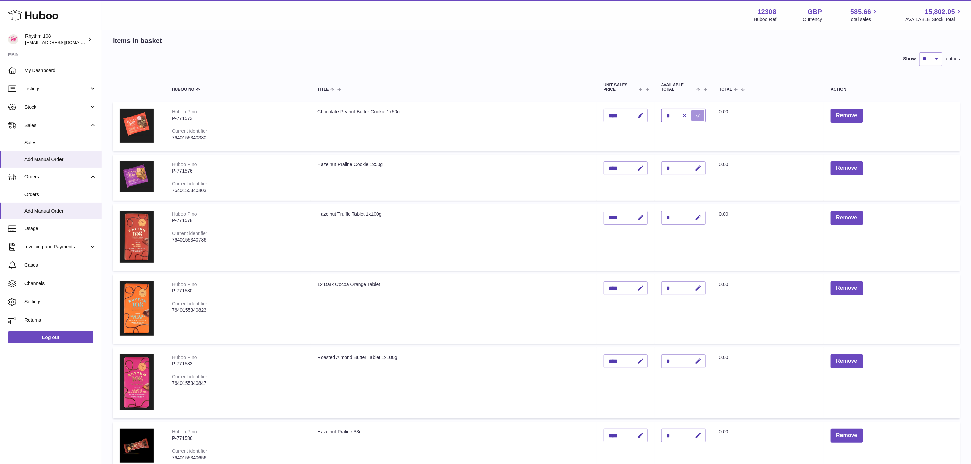
type input "*"
click at [698, 113] on icon "submit" at bounding box center [699, 116] width 6 height 6
click at [699, 166] on icon "button" at bounding box center [698, 168] width 7 height 7
drag, startPoint x: 669, startPoint y: 168, endPoint x: 657, endPoint y: 167, distance: 12.3
click at [657, 167] on td "Quantity *" at bounding box center [684, 178] width 58 height 46
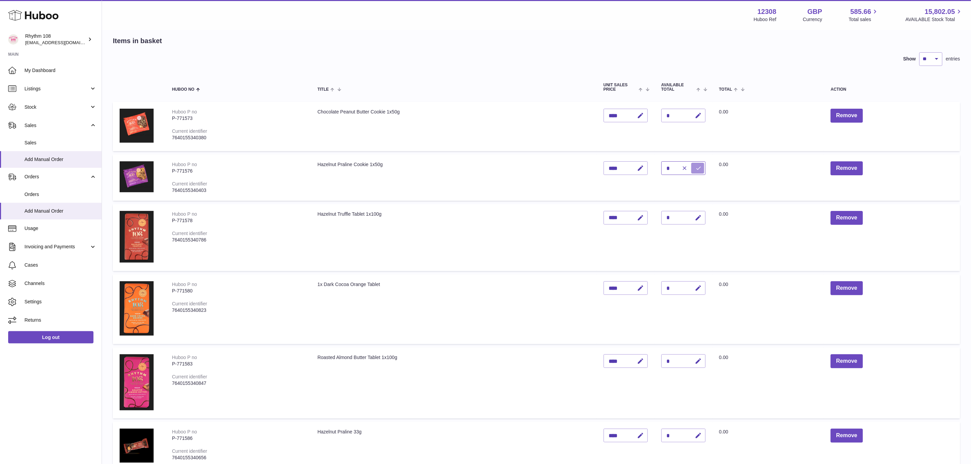
type input "*"
click at [701, 165] on icon "submit" at bounding box center [699, 168] width 6 height 6
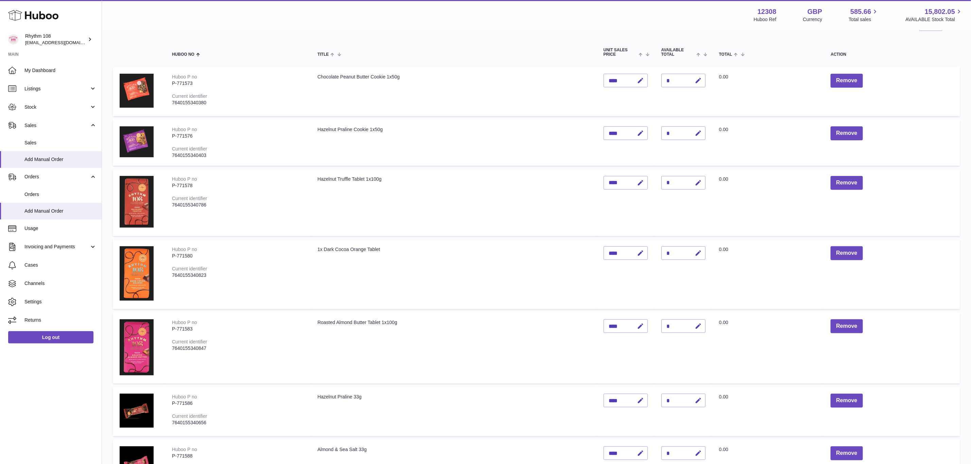
scroll to position [82, 0]
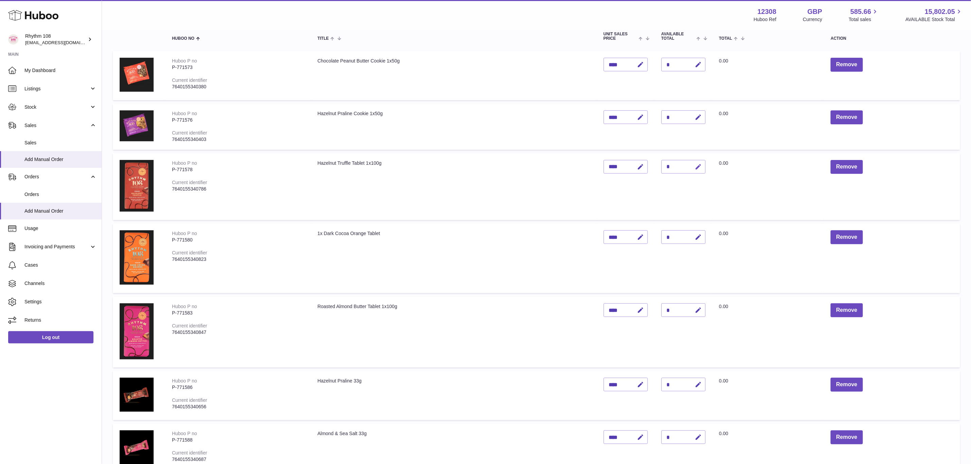
click at [693, 166] on button "button" at bounding box center [698, 167] width 16 height 14
drag, startPoint x: 672, startPoint y: 164, endPoint x: 662, endPoint y: 164, distance: 9.9
click at [662, 164] on input "*" at bounding box center [684, 167] width 44 height 14
type input "*"
click at [700, 166] on icon "submit" at bounding box center [699, 167] width 6 height 6
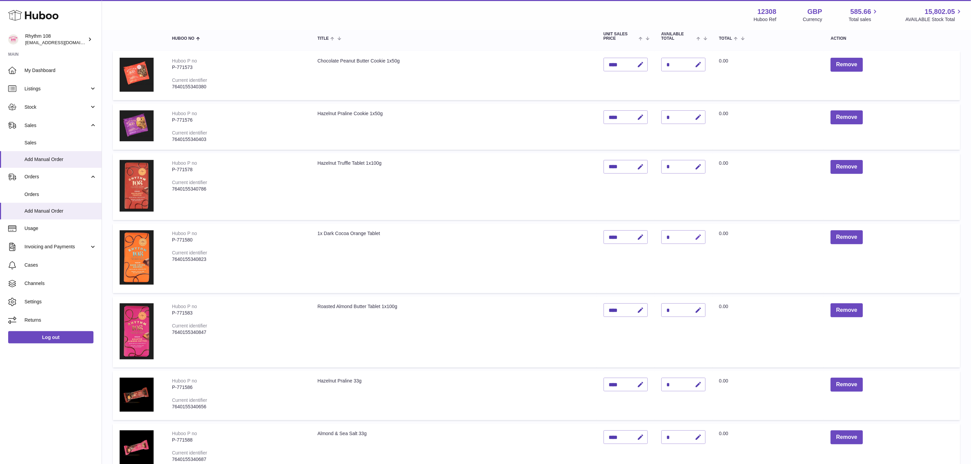
click at [701, 234] on icon "button" at bounding box center [698, 237] width 7 height 7
drag, startPoint x: 674, startPoint y: 236, endPoint x: 685, endPoint y: 237, distance: 11.3
click at [663, 237] on input "*" at bounding box center [684, 237] width 44 height 14
type input "*"
click at [699, 236] on icon "submit" at bounding box center [699, 237] width 6 height 6
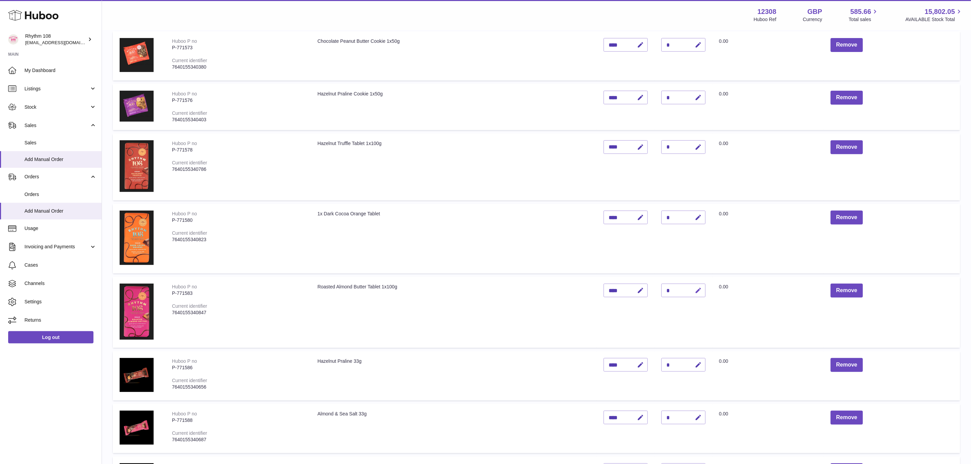
scroll to position [133, 0]
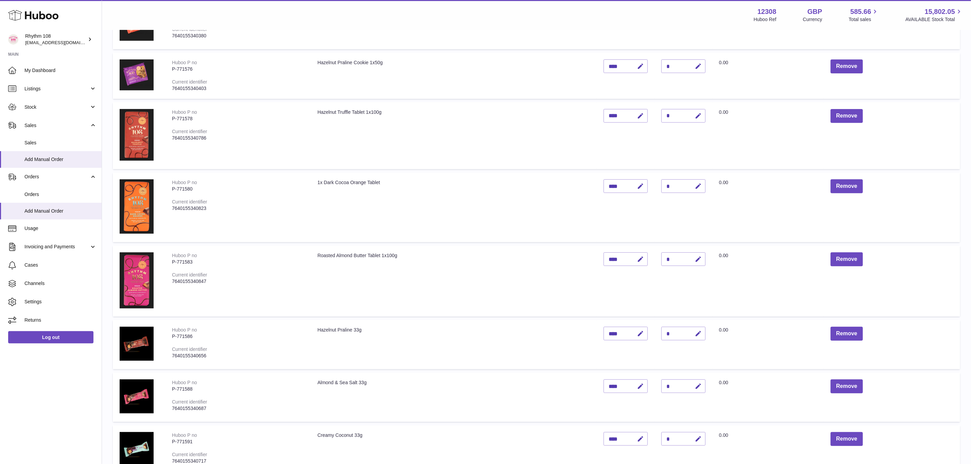
drag, startPoint x: 668, startPoint y: 257, endPoint x: 673, endPoint y: 257, distance: 5.1
click at [673, 257] on div "*" at bounding box center [684, 260] width 44 height 14
click at [700, 257] on icon "button" at bounding box center [698, 259] width 7 height 7
drag, startPoint x: 669, startPoint y: 258, endPoint x: 653, endPoint y: 259, distance: 16.3
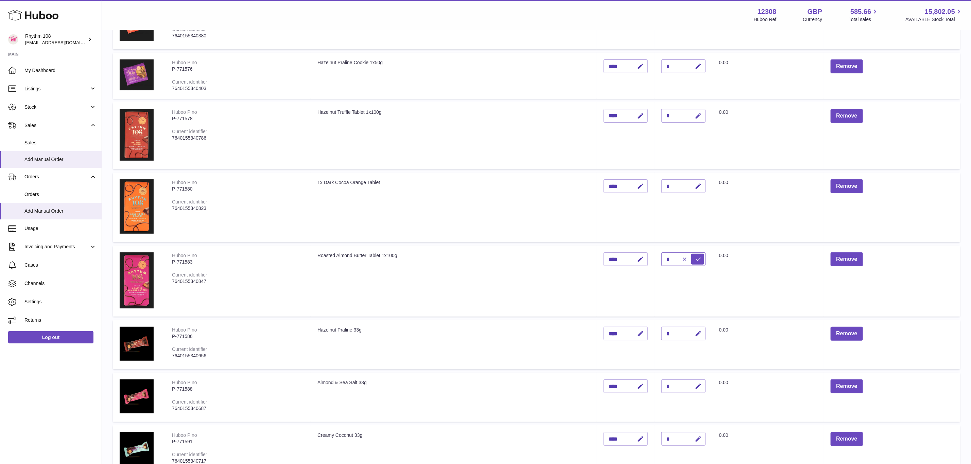
click at [653, 258] on tr "Huboo P no P-771583 Current identifier 7640155340847 Roasted Almond Butter Tabl…" at bounding box center [536, 281] width 847 height 71
type input "*"
click at [700, 257] on icon "submit" at bounding box center [699, 259] width 6 height 6
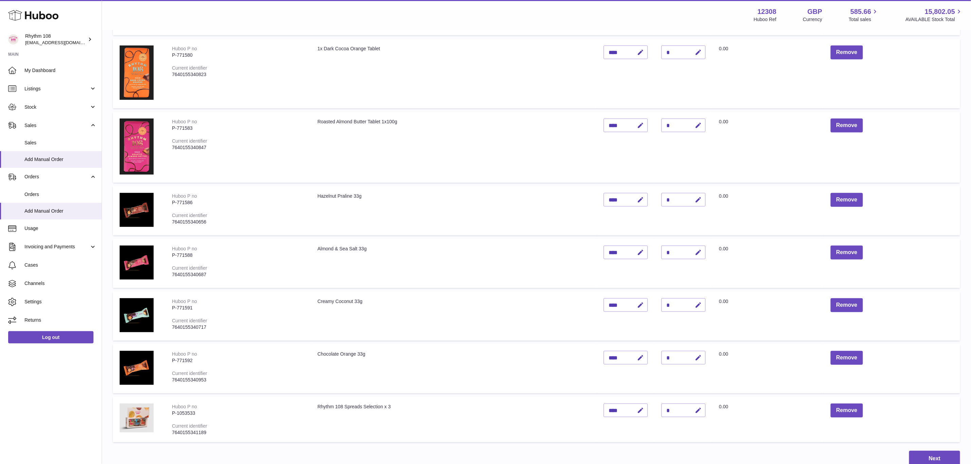
scroll to position [286, 0]
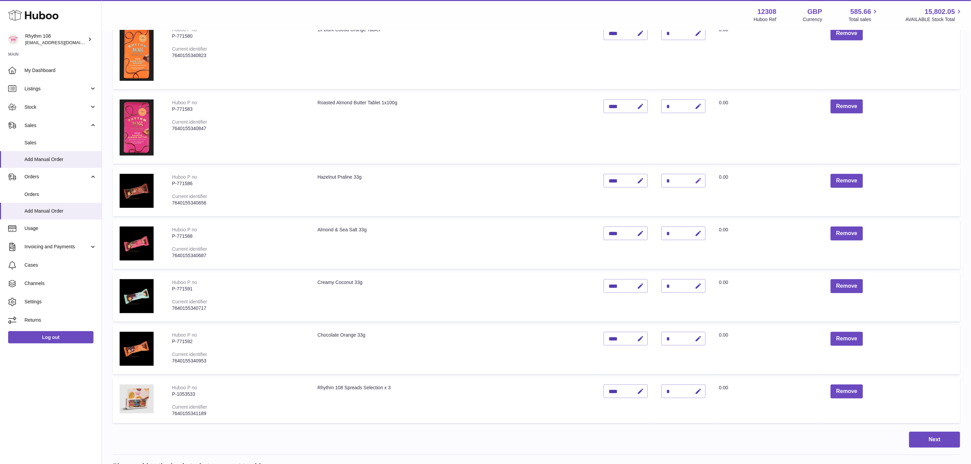
click at [699, 179] on icon "button" at bounding box center [698, 180] width 7 height 7
click at [699, 179] on icon "submit" at bounding box center [699, 181] width 6 height 6
click at [699, 182] on icon "button" at bounding box center [698, 180] width 7 height 7
drag, startPoint x: 670, startPoint y: 178, endPoint x: 661, endPoint y: 178, distance: 9.2
click at [662, 178] on input "*" at bounding box center [684, 181] width 44 height 14
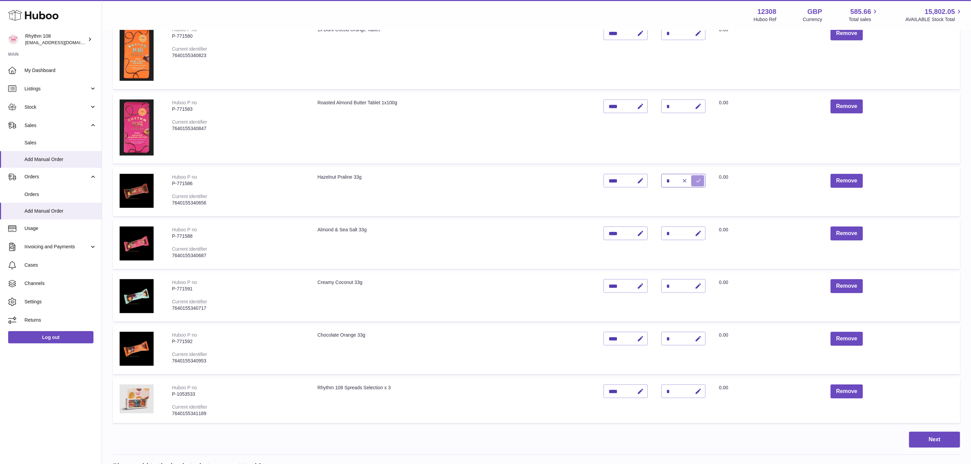
type input "*"
click at [699, 178] on icon "submit" at bounding box center [699, 181] width 6 height 6
click at [700, 234] on icon "button" at bounding box center [698, 233] width 7 height 7
drag, startPoint x: 670, startPoint y: 234, endPoint x: 657, endPoint y: 234, distance: 12.9
click at [657, 234] on td "Quantity *" at bounding box center [684, 244] width 58 height 49
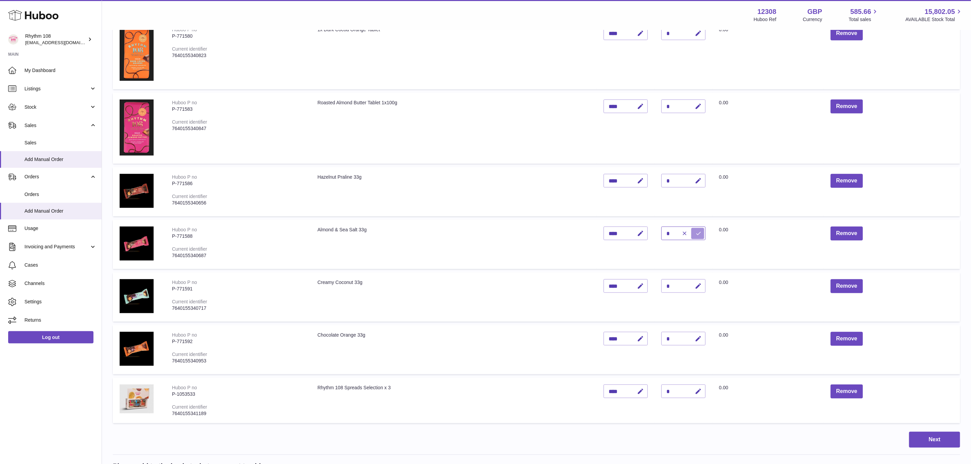
type input "*"
click at [696, 233] on icon "submit" at bounding box center [699, 233] width 6 height 6
click at [699, 285] on icon "button" at bounding box center [698, 286] width 7 height 7
drag, startPoint x: 670, startPoint y: 287, endPoint x: 660, endPoint y: 288, distance: 9.9
click at [660, 288] on td "Quantity *" at bounding box center [684, 297] width 58 height 49
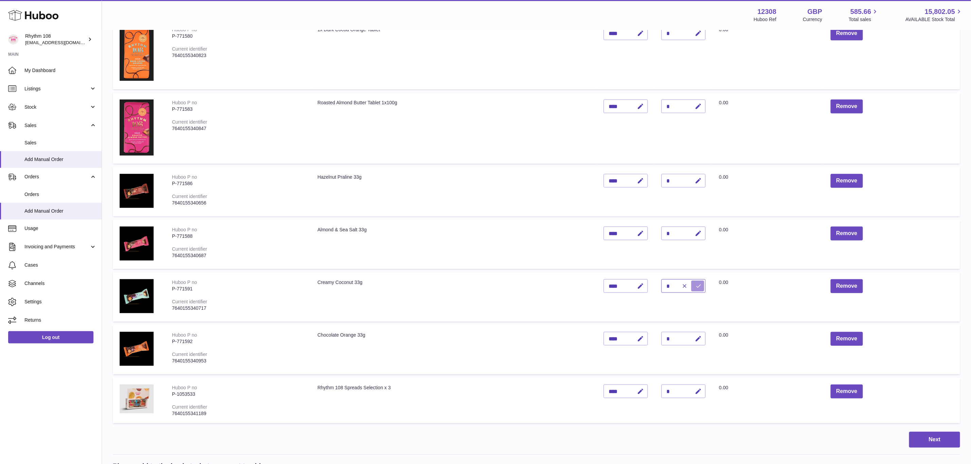
type input "*"
click at [699, 283] on icon "submit" at bounding box center [699, 286] width 6 height 6
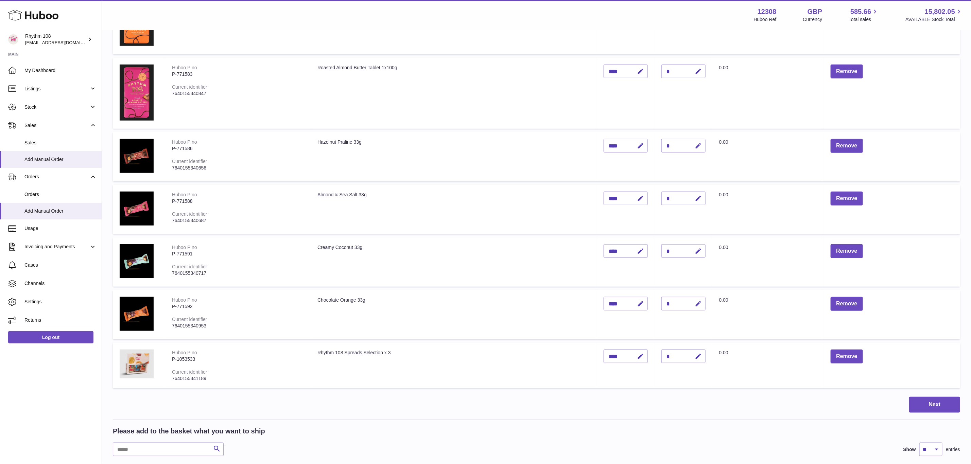
scroll to position [337, 0]
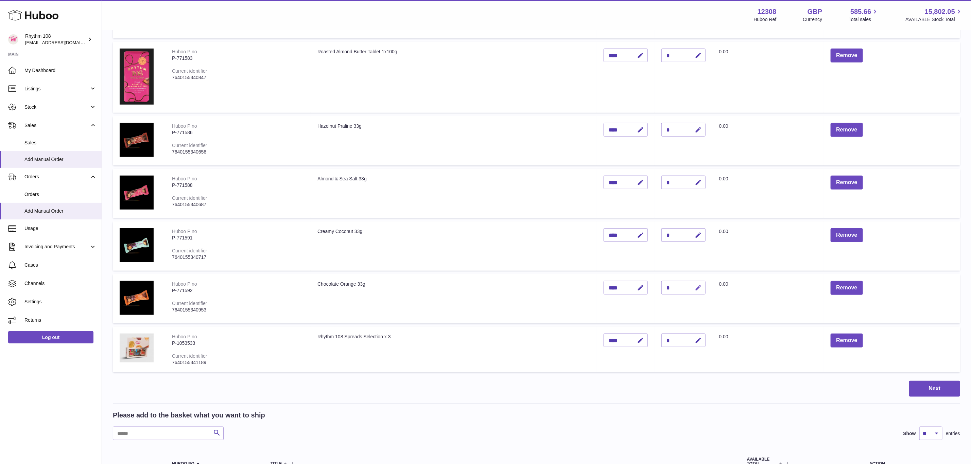
click at [700, 287] on icon "button" at bounding box center [698, 288] width 7 height 7
drag, startPoint x: 676, startPoint y: 285, endPoint x: 664, endPoint y: 285, distance: 12.6
click at [664, 285] on div "*" at bounding box center [684, 288] width 44 height 14
drag, startPoint x: 664, startPoint y: 285, endPoint x: 668, endPoint y: 285, distance: 4.1
click at [668, 285] on input "*" at bounding box center [684, 288] width 44 height 14
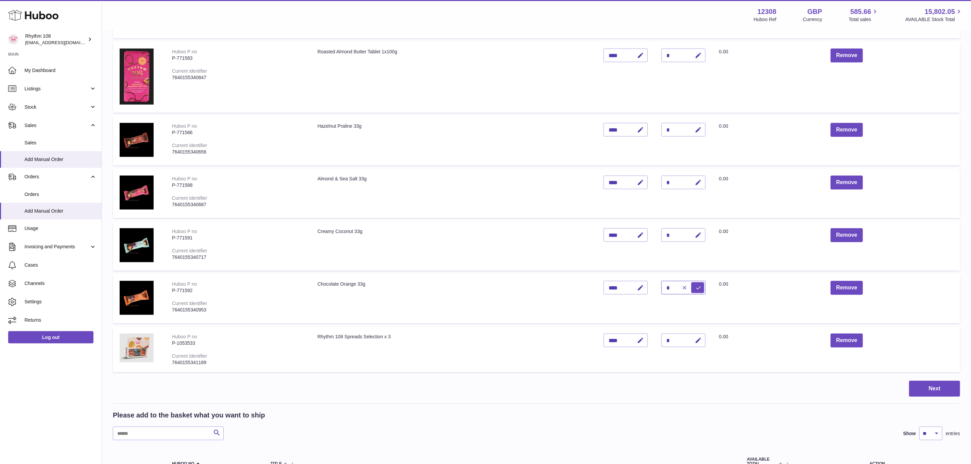
drag, startPoint x: 668, startPoint y: 283, endPoint x: 671, endPoint y: 284, distance: 3.5
click at [671, 284] on input "*" at bounding box center [684, 288] width 44 height 14
type input "*"
click at [698, 285] on icon "submit" at bounding box center [699, 288] width 6 height 6
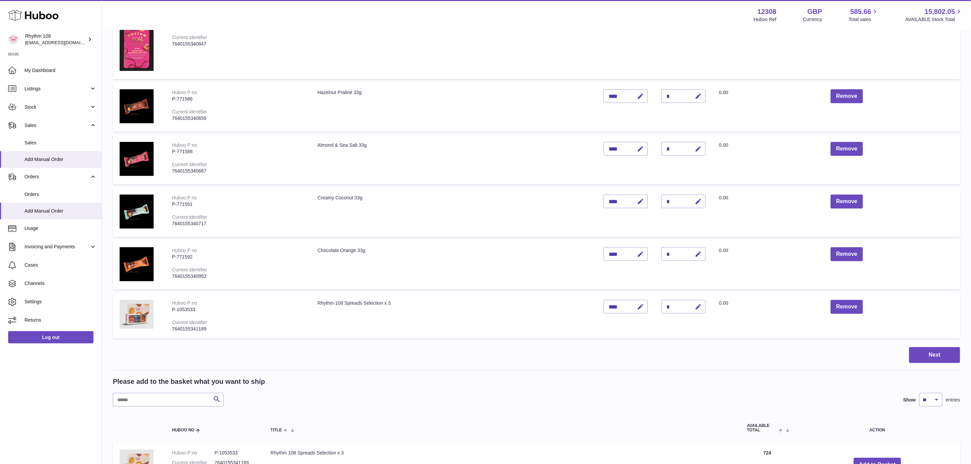
scroll to position [388, 0]
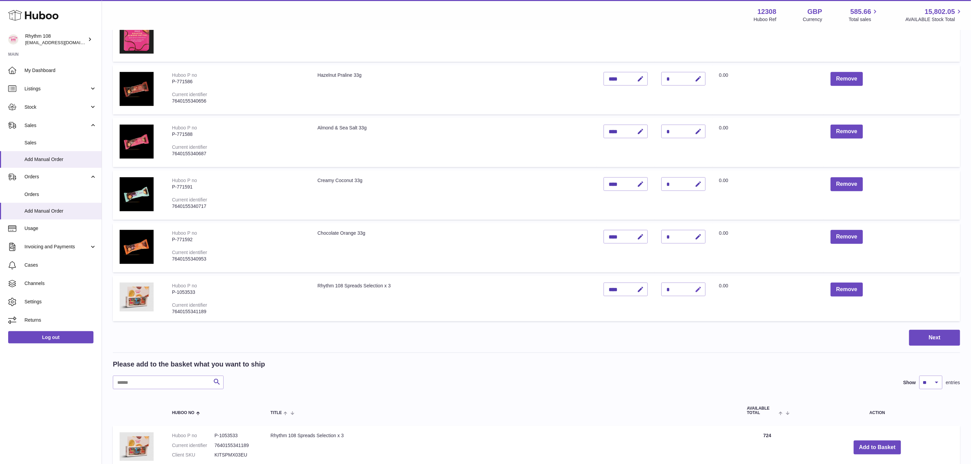
click at [699, 287] on icon "button" at bounding box center [698, 289] width 7 height 7
drag, startPoint x: 674, startPoint y: 289, endPoint x: 654, endPoint y: 289, distance: 20.4
click at [655, 289] on td "Quantity *" at bounding box center [684, 299] width 58 height 46
type input "*"
click at [705, 292] on td "Quantity *" at bounding box center [684, 299] width 58 height 46
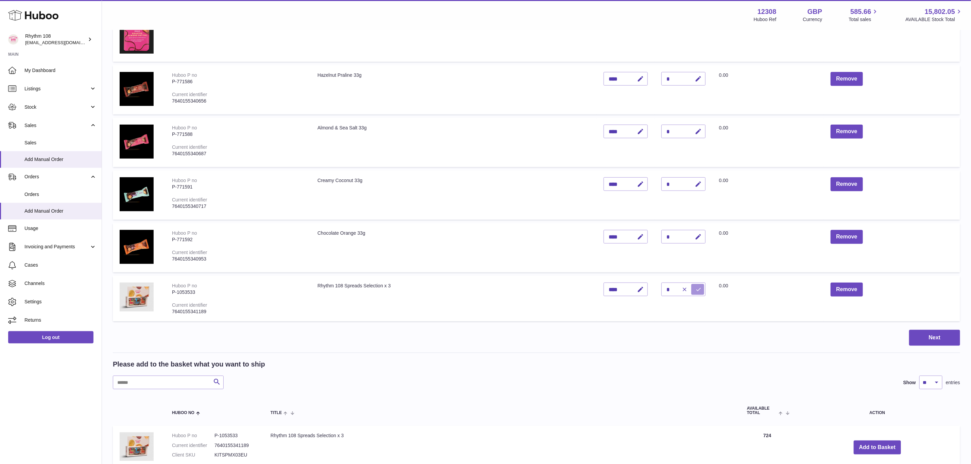
click at [700, 289] on icon "submit" at bounding box center [699, 290] width 6 height 6
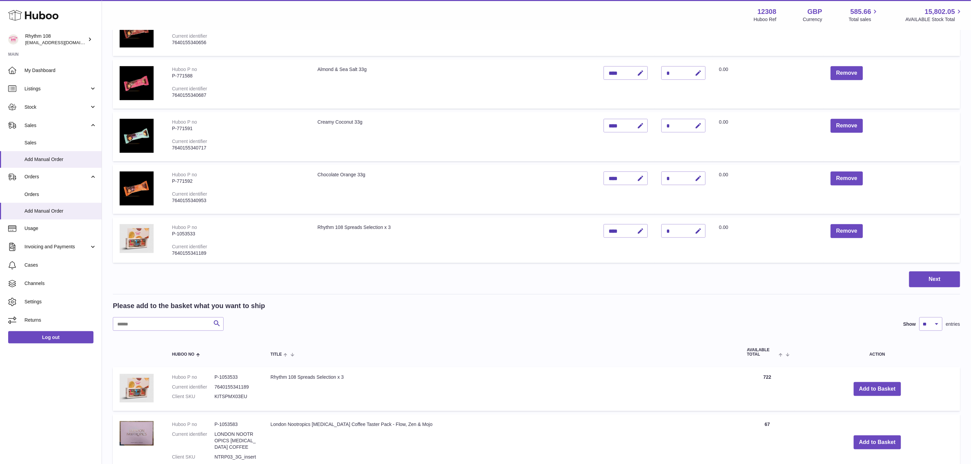
scroll to position [459, 0]
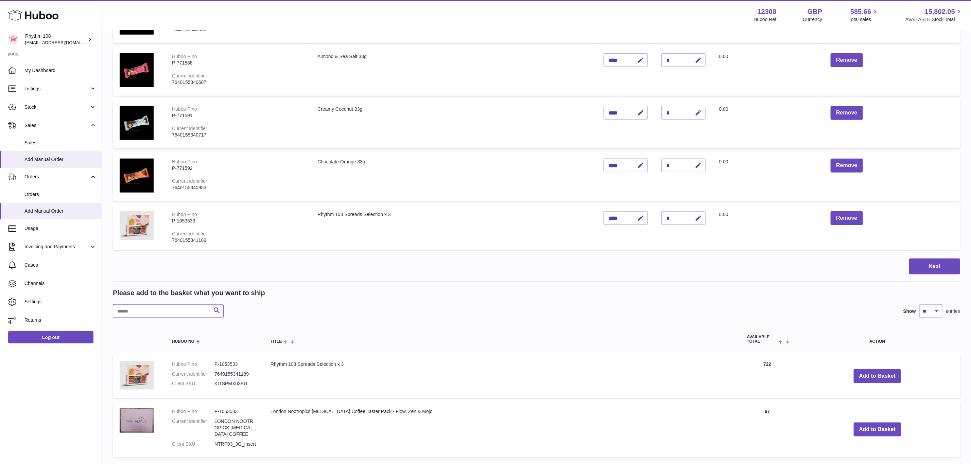
click at [193, 309] on input "text" at bounding box center [168, 312] width 111 height 14
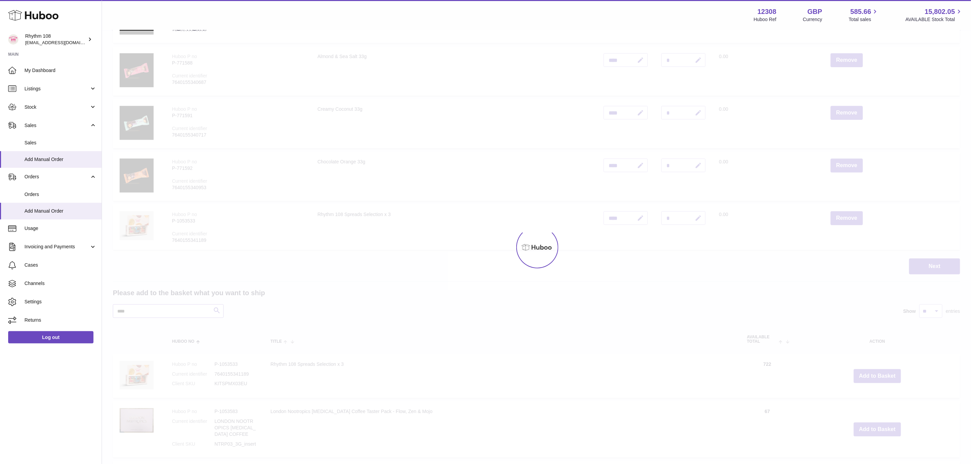
scroll to position [411, 0]
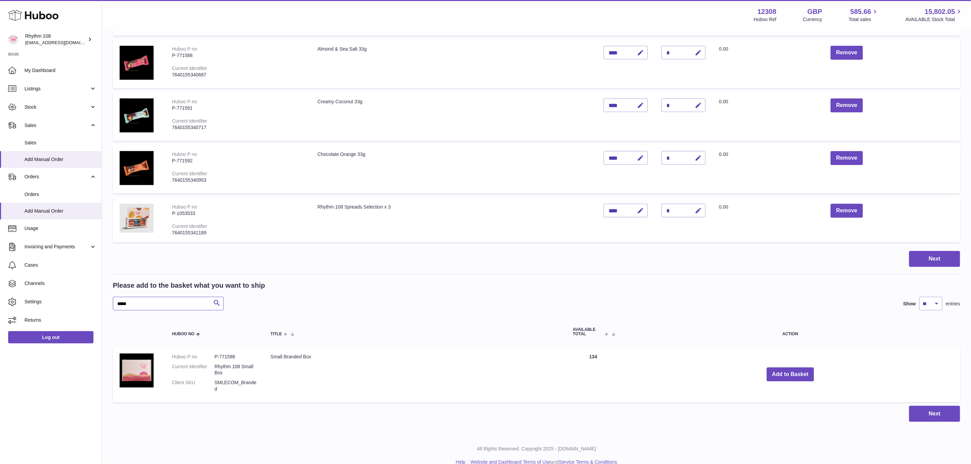
scroll to position [474, 0]
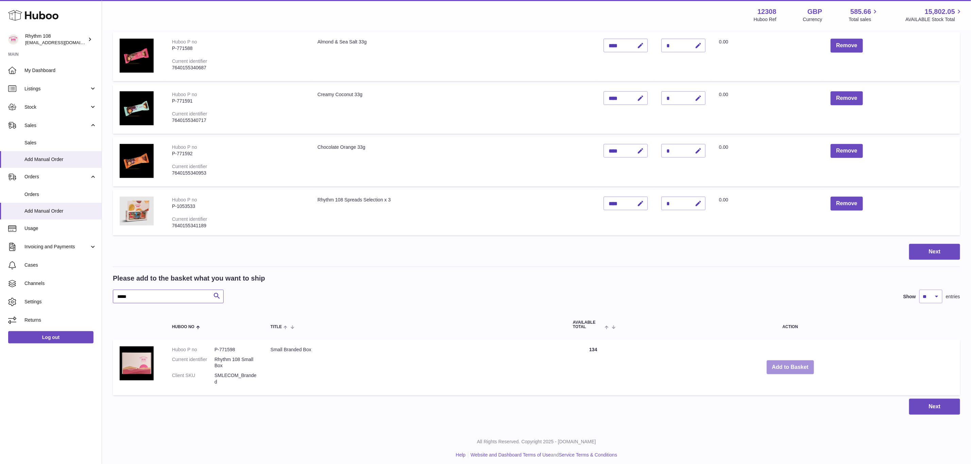
type input "*****"
click at [798, 365] on button "Add to Basket" at bounding box center [791, 368] width 48 height 14
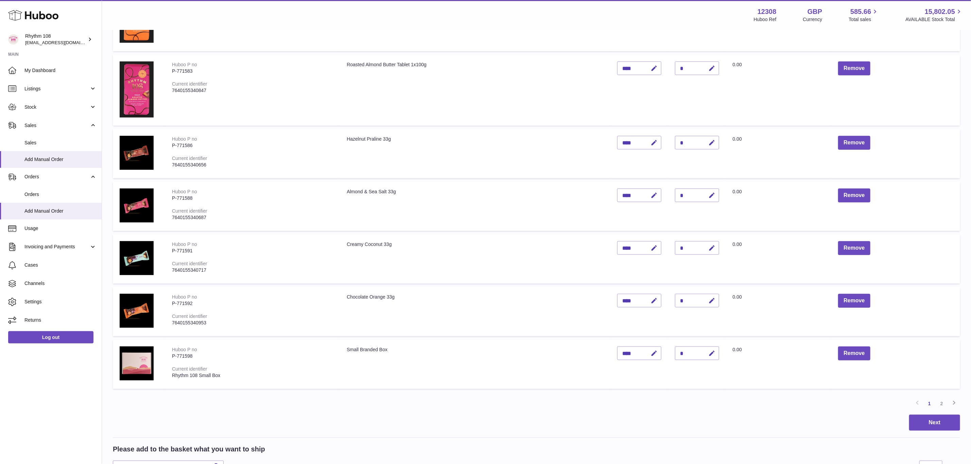
scroll to position [321, 0]
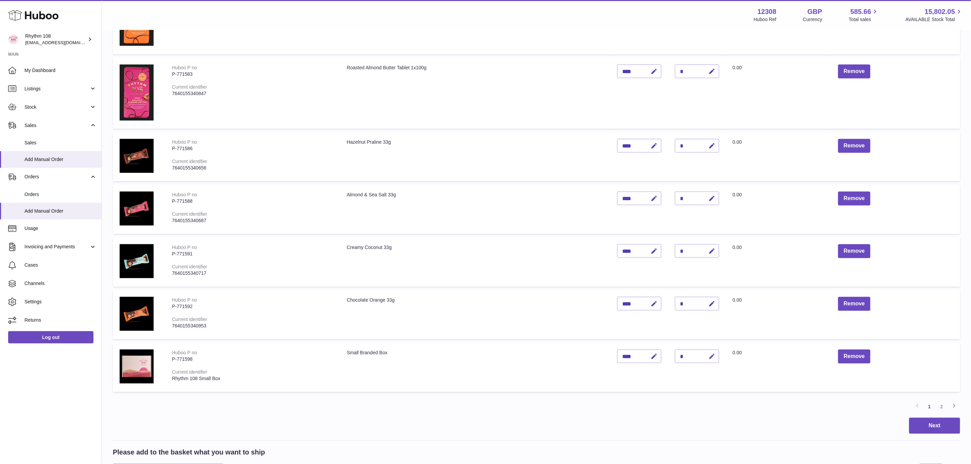
click at [709, 356] on icon "button" at bounding box center [712, 356] width 7 height 7
click at [690, 371] on td "Quantity *" at bounding box center [697, 367] width 58 height 49
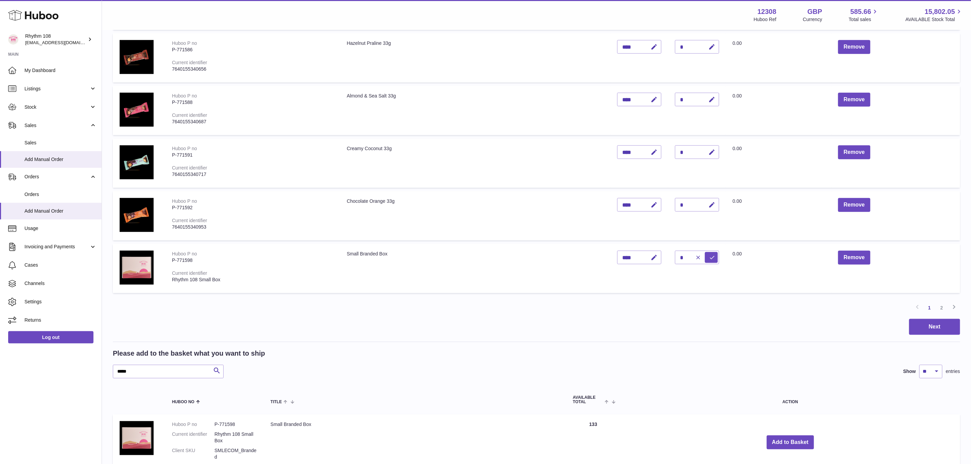
scroll to position [423, 0]
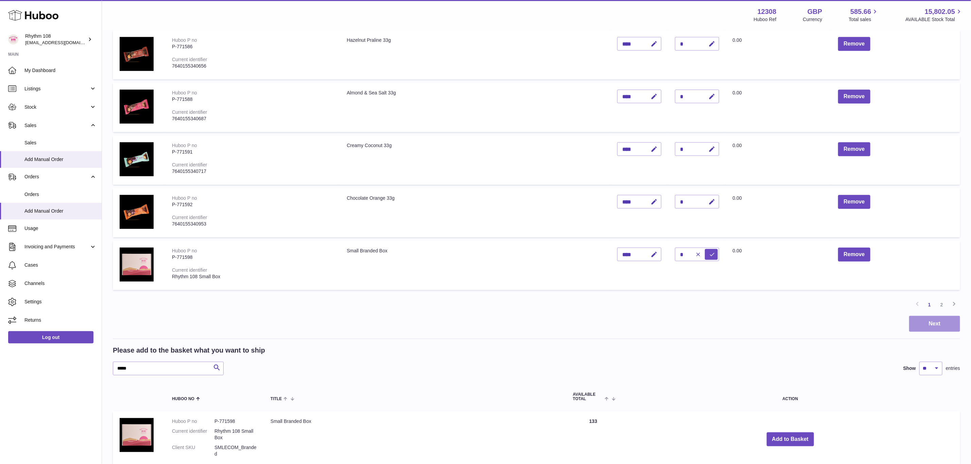
click at [941, 320] on button "Next" at bounding box center [934, 324] width 51 height 16
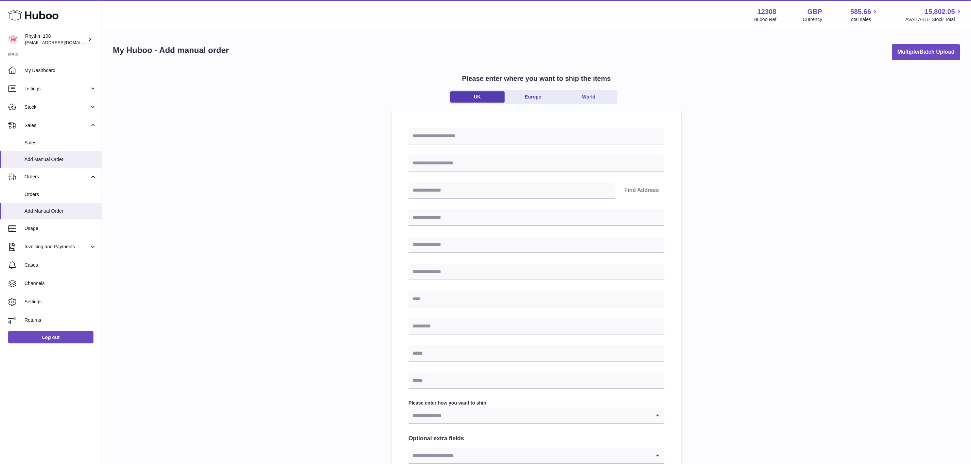
click at [531, 135] on input "text" at bounding box center [537, 136] width 256 height 16
click at [435, 141] on input "***" at bounding box center [537, 136] width 256 height 16
drag, startPoint x: 434, startPoint y: 135, endPoint x: 375, endPoint y: 136, distance: 59.2
click at [375, 136] on div "**********" at bounding box center [536, 304] width 847 height 474
type input "**********"
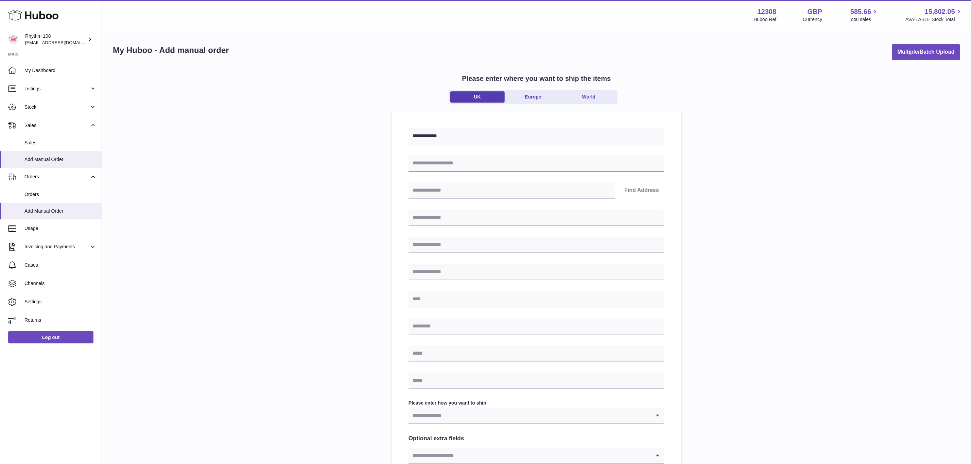
click at [474, 163] on input "text" at bounding box center [537, 163] width 256 height 16
type input "**********"
click at [484, 193] on input "text" at bounding box center [512, 191] width 207 height 16
type input "*******"
click at [639, 186] on button "Find Address" at bounding box center [642, 191] width 46 height 16
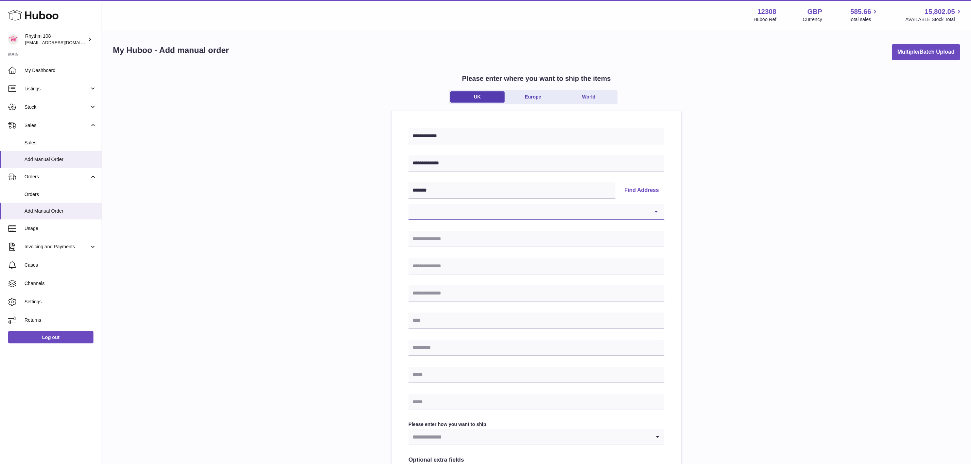
click at [617, 210] on select "**********" at bounding box center [537, 212] width 256 height 16
select select "**"
click at [409, 204] on select "**********" at bounding box center [537, 212] width 256 height 16
type input "*******"
type input "**********"
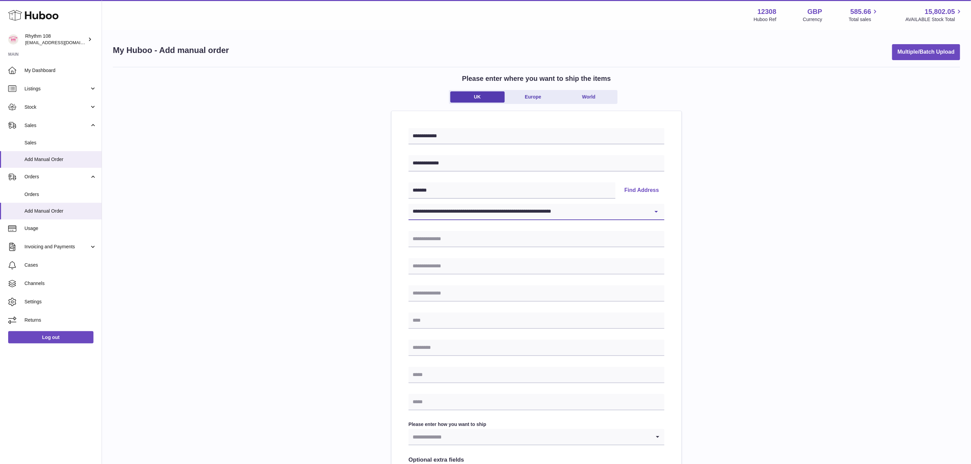
type input "**********"
type input "*******"
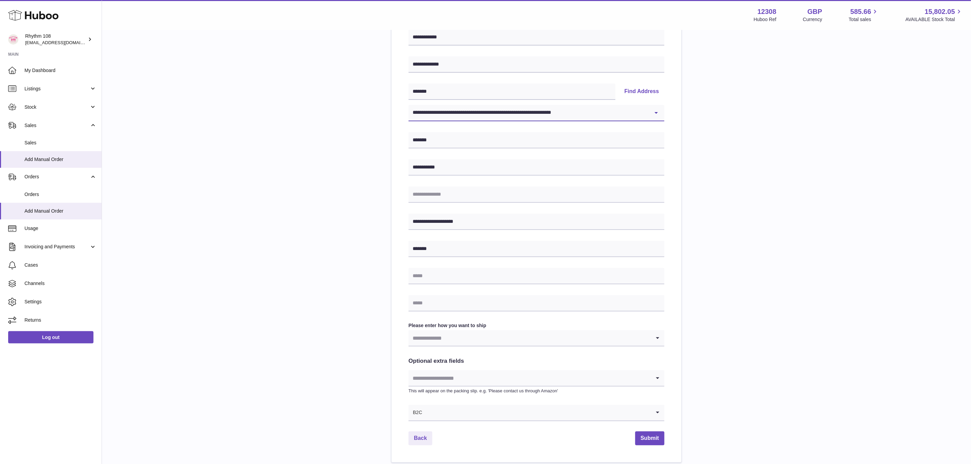
scroll to position [102, 0]
click at [495, 267] on input "text" at bounding box center [537, 273] width 256 height 16
type input "*"
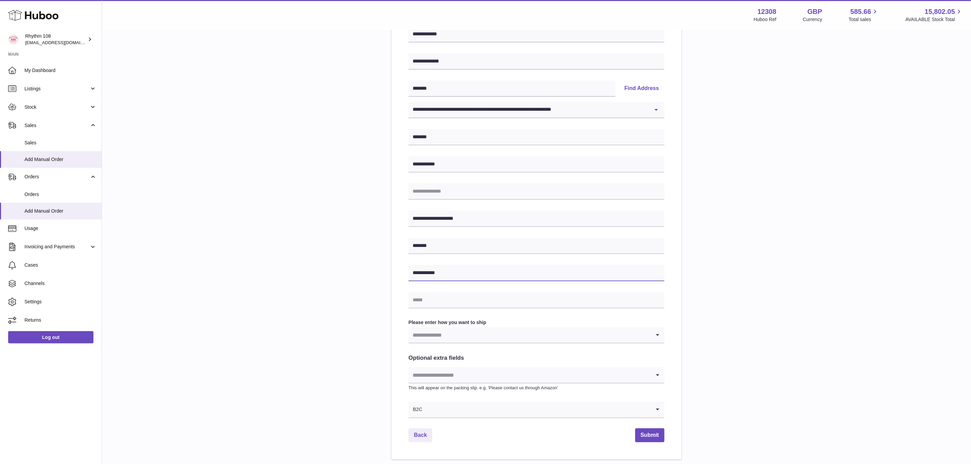
type input "**********"
click at [468, 302] on input "text" at bounding box center [537, 300] width 256 height 16
type input "**********"
click at [506, 337] on input "Search for option" at bounding box center [530, 335] width 242 height 16
click at [474, 409] on li "Huboo 48 Tracked" at bounding box center [536, 408] width 255 height 14
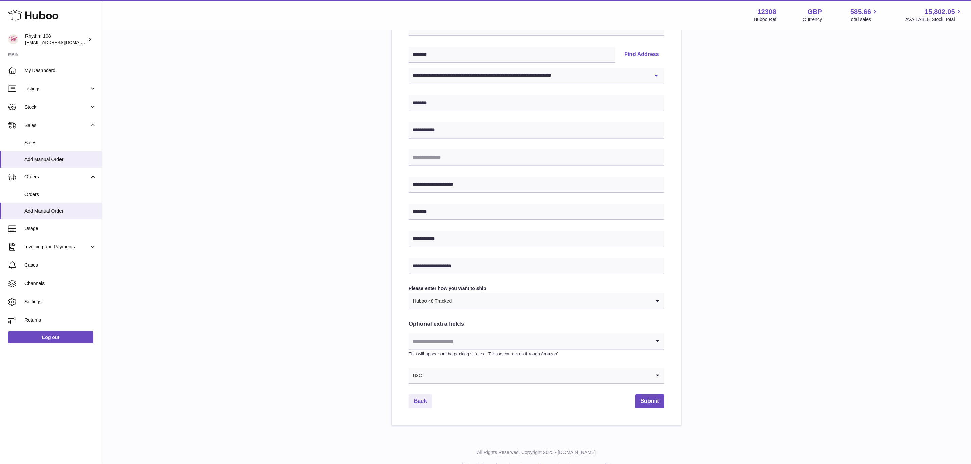
scroll to position [151, 0]
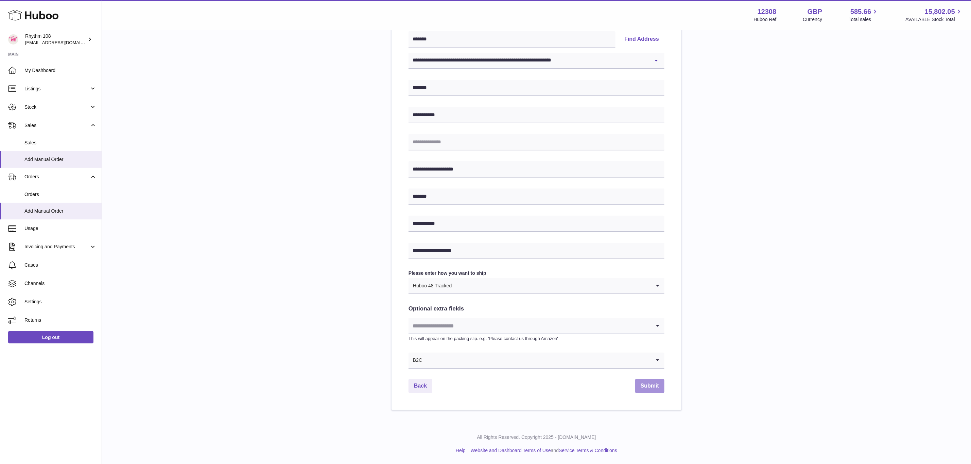
click at [655, 384] on button "Submit" at bounding box center [649, 386] width 29 height 14
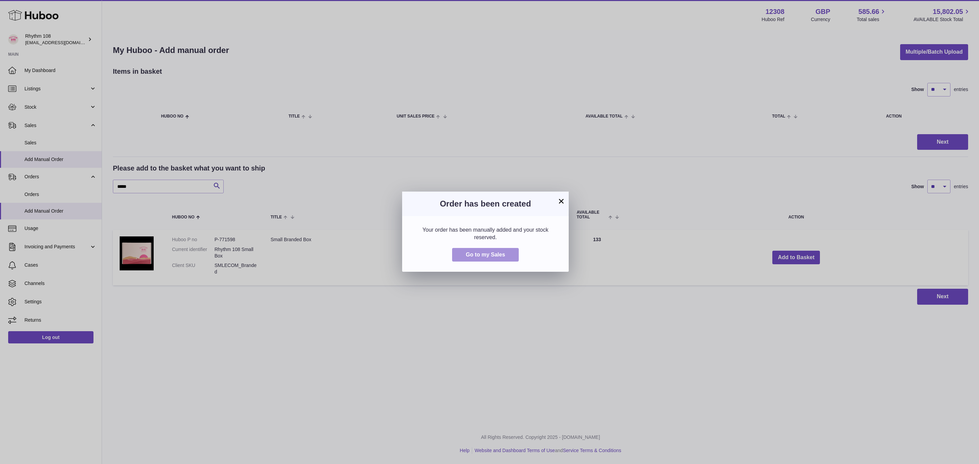
click at [468, 253] on span "Go to my Sales" at bounding box center [485, 255] width 39 height 6
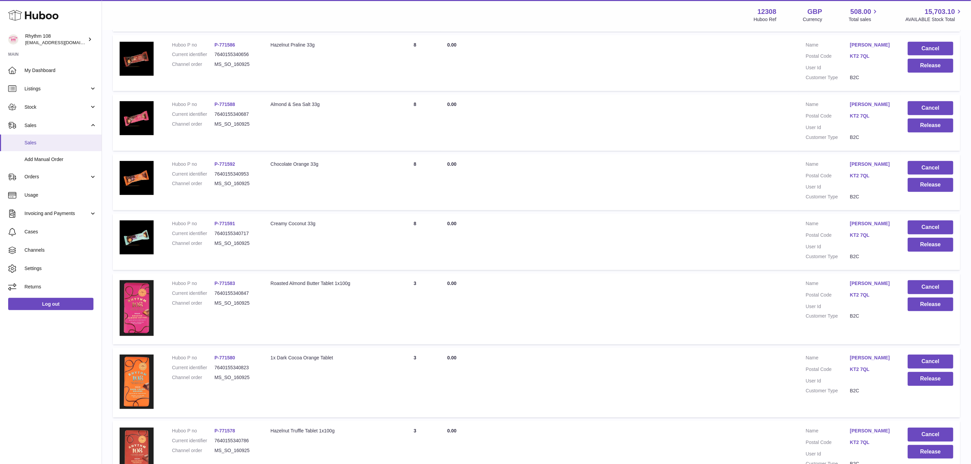
scroll to position [255, 0]
click at [38, 134] on link "Sales" at bounding box center [51, 125] width 102 height 18
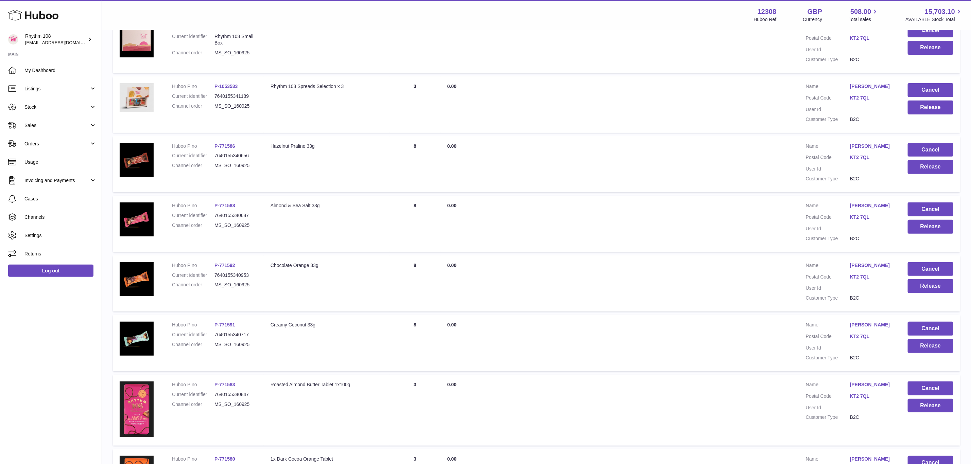
scroll to position [153, 0]
